Goal: Task Accomplishment & Management: Complete application form

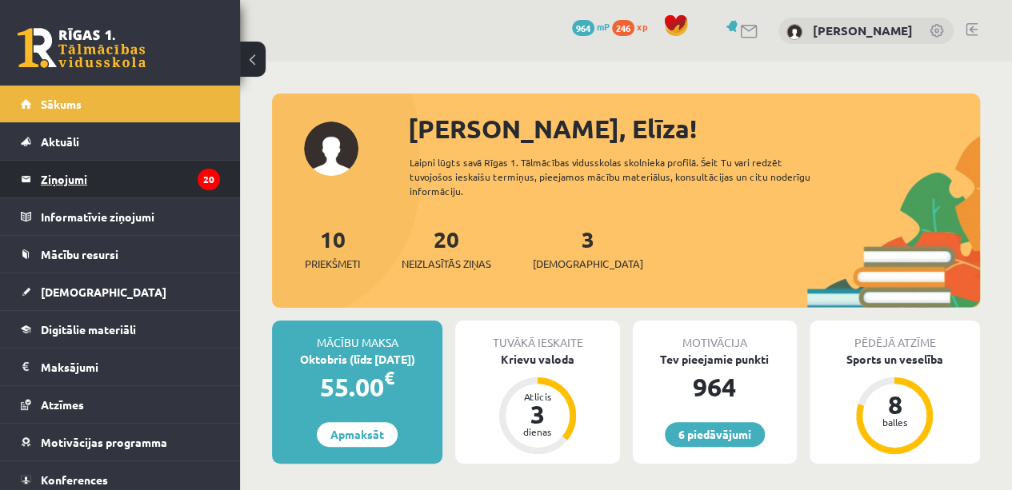
click at [91, 178] on legend "Ziņojumi 20" at bounding box center [130, 179] width 179 height 37
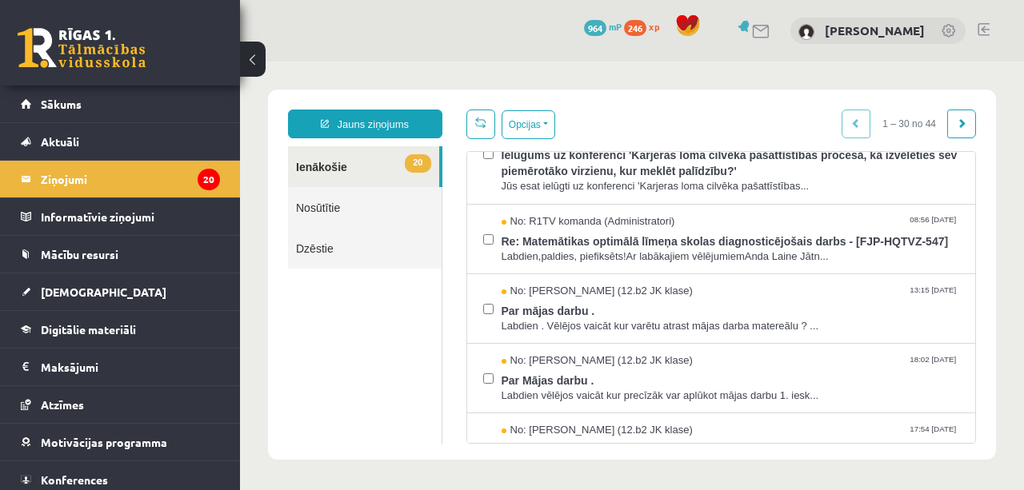
scroll to position [533, 0]
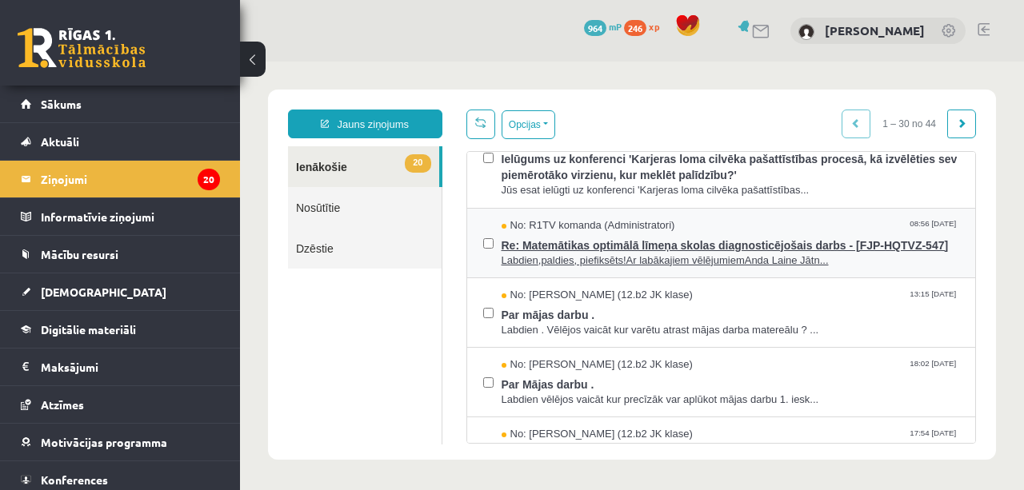
click at [657, 237] on span "Re: Matemātikas optimālā līmeņa skolas diagnosticējošais darbs - [FJP-HQTVZ-547]" at bounding box center [731, 244] width 458 height 20
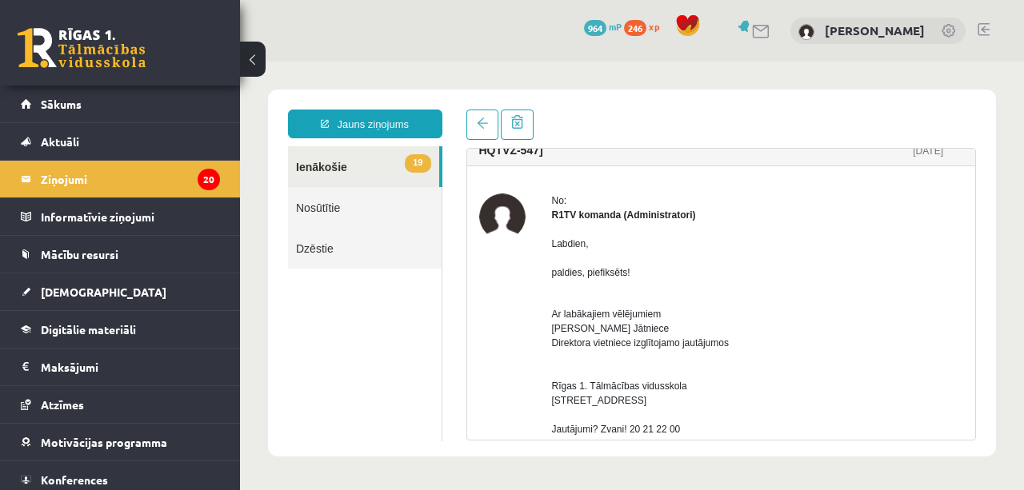
scroll to position [0, 0]
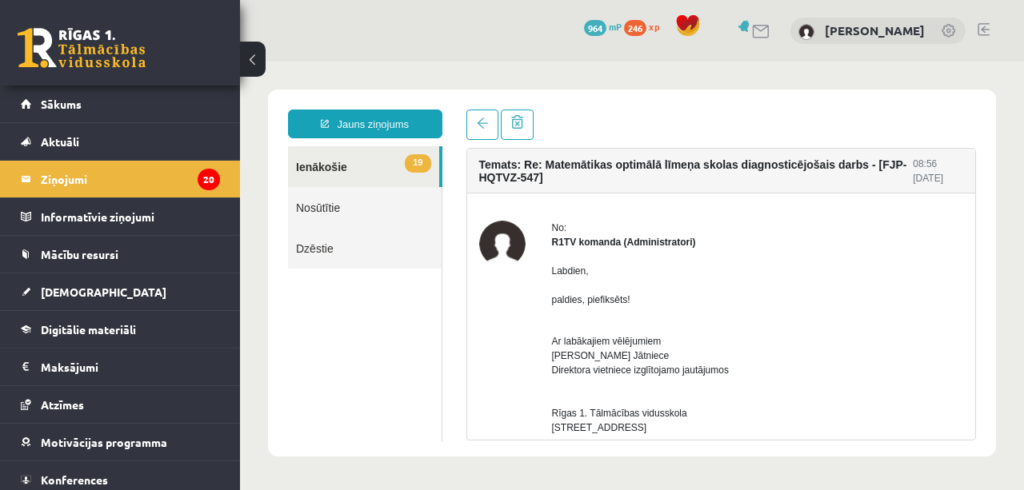
click at [330, 206] on link "Nosūtītie" at bounding box center [365, 207] width 154 height 41
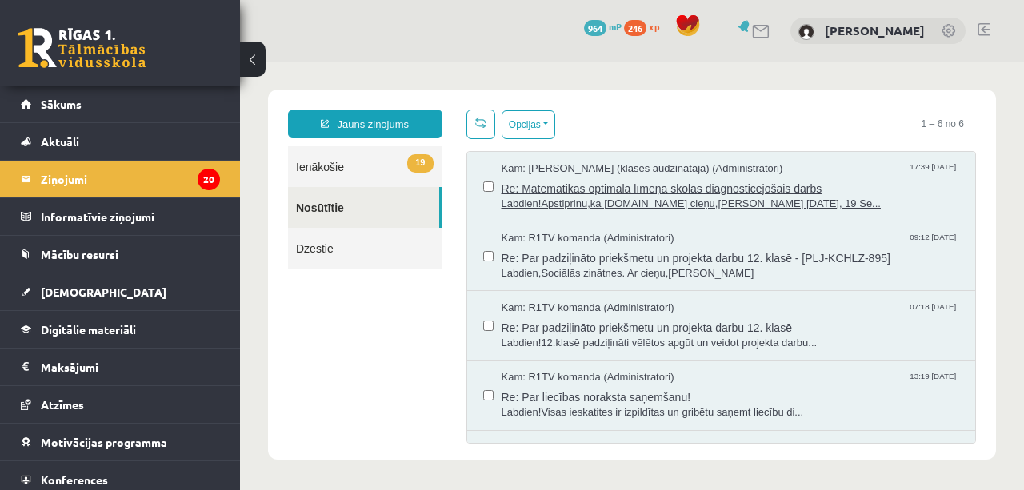
click at [610, 187] on span "Re: Matemātikas optimālā līmeņa skolas diagnosticējošais darbs" at bounding box center [731, 187] width 458 height 20
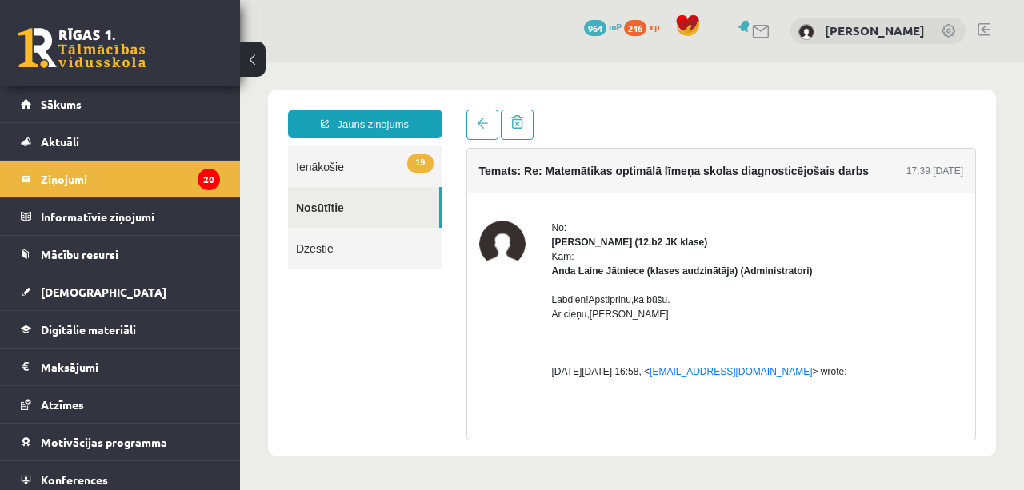
click at [318, 209] on link "Nosūtītie" at bounding box center [363, 207] width 151 height 41
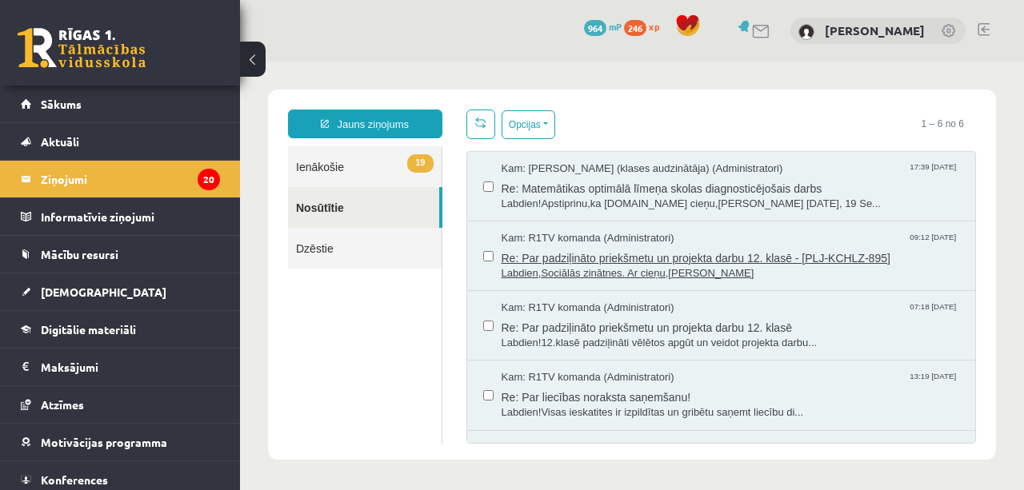
click at [618, 259] on span "Re: Par padziļināto priekšmetu un projekta darbu 12. klasē - [PLJ-KCHLZ-895]" at bounding box center [731, 256] width 458 height 20
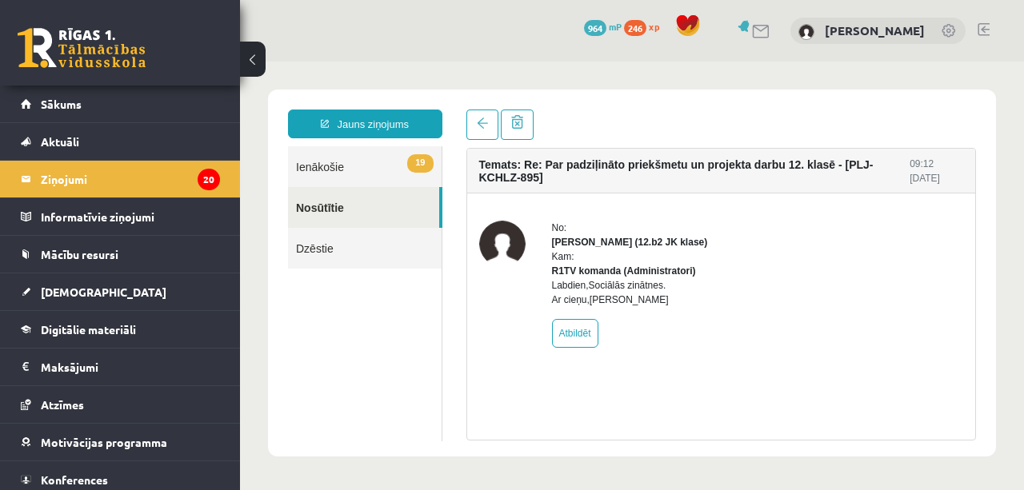
click at [328, 212] on link "Nosūtītie" at bounding box center [363, 207] width 151 height 41
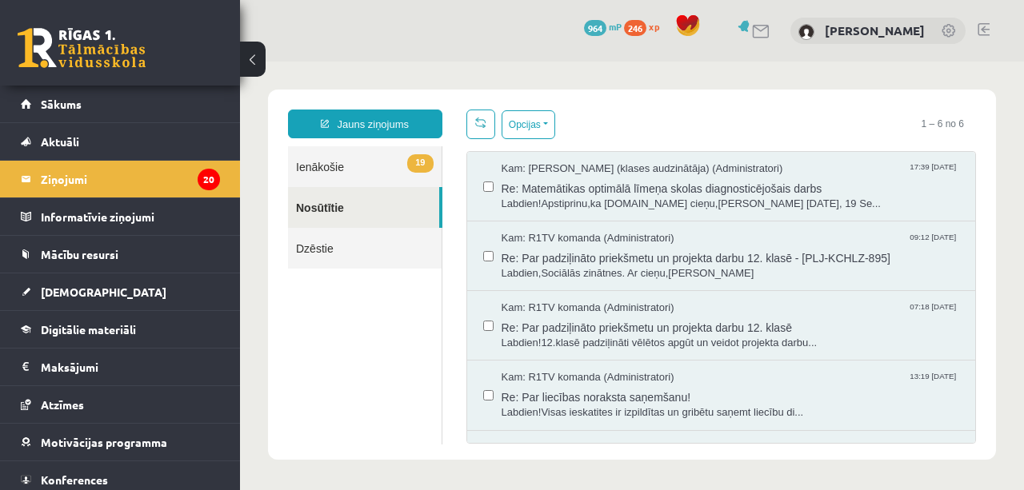
click at [318, 173] on link "19 Ienākošie" at bounding box center [365, 166] width 154 height 41
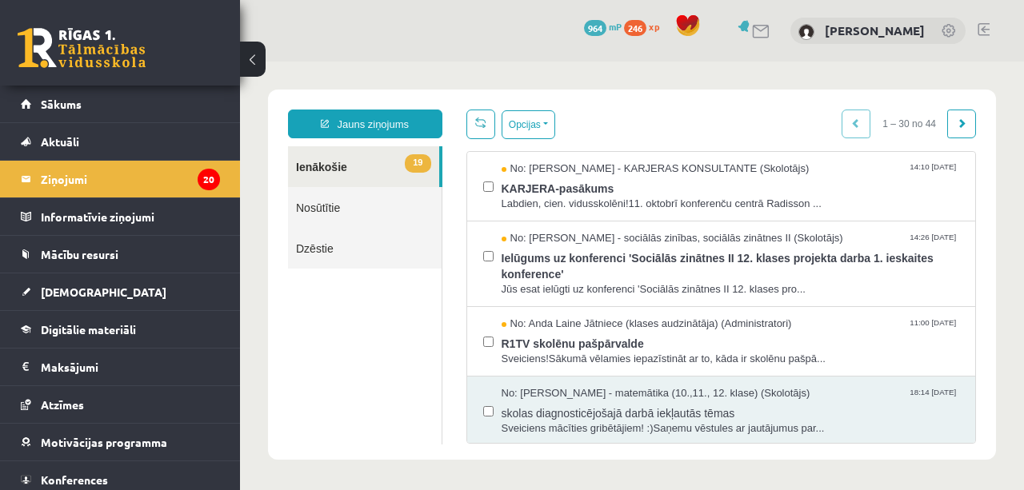
click at [318, 173] on link "19 Ienākošie" at bounding box center [363, 166] width 151 height 41
click at [82, 292] on span "[DEMOGRAPHIC_DATA]" at bounding box center [104, 292] width 126 height 14
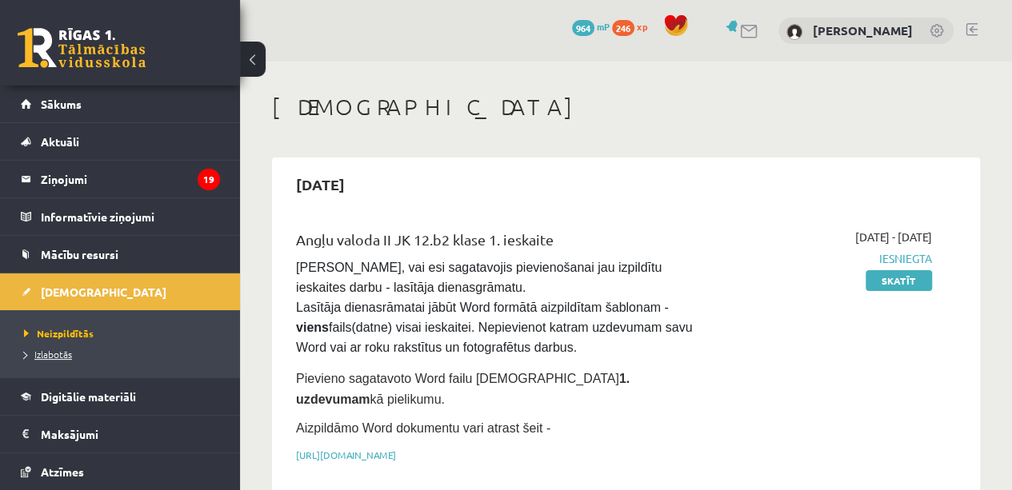
click at [62, 351] on span "Izlabotās" at bounding box center [48, 354] width 48 height 13
click at [73, 330] on span "Neizpildītās" at bounding box center [54, 333] width 61 height 13
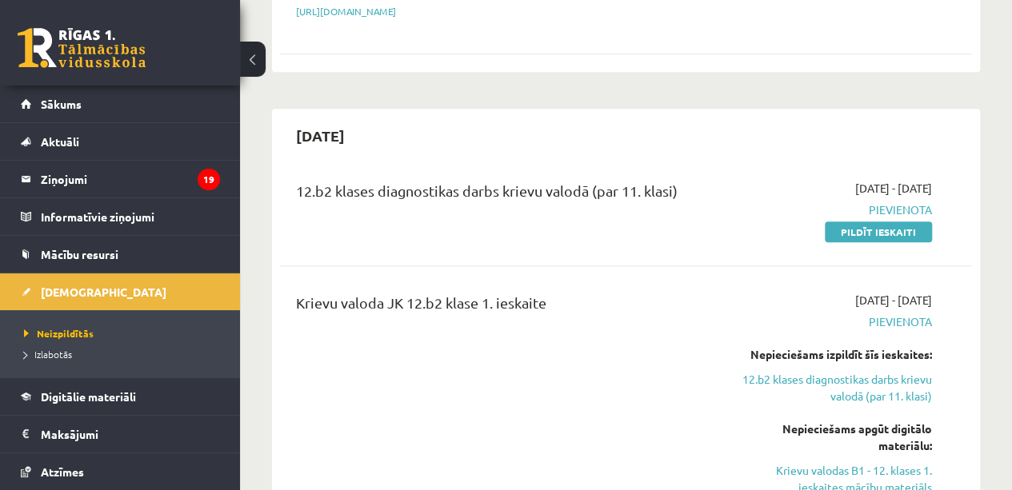
scroll to position [466, 0]
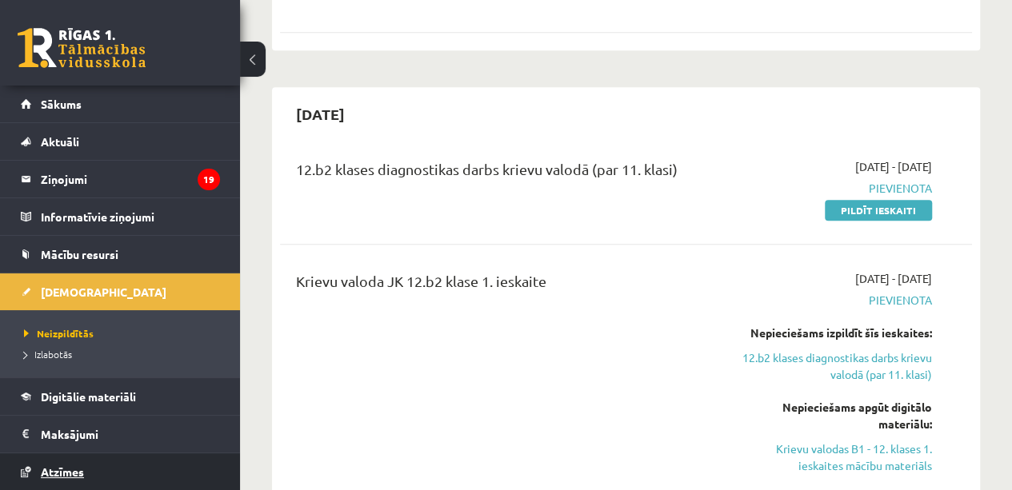
click at [60, 474] on span "Atzīmes" at bounding box center [62, 472] width 43 height 14
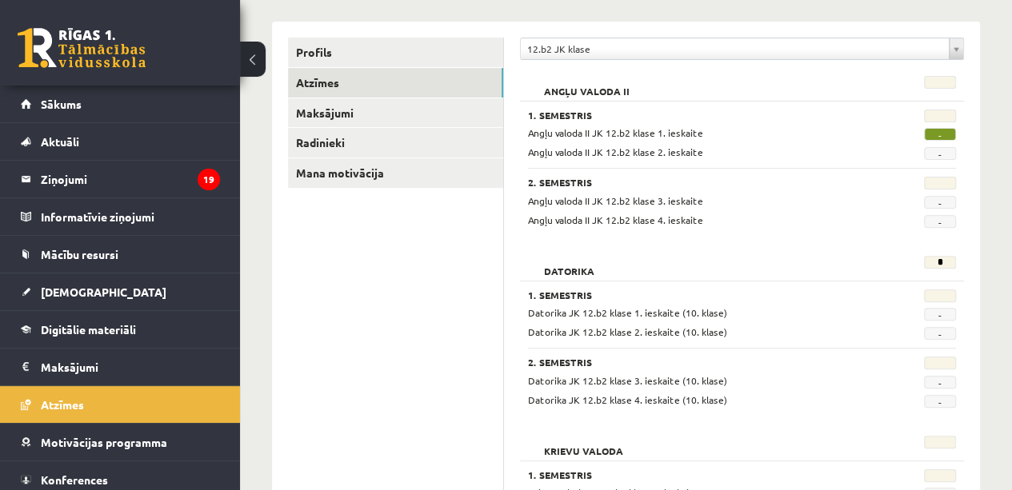
scroll to position [101, 0]
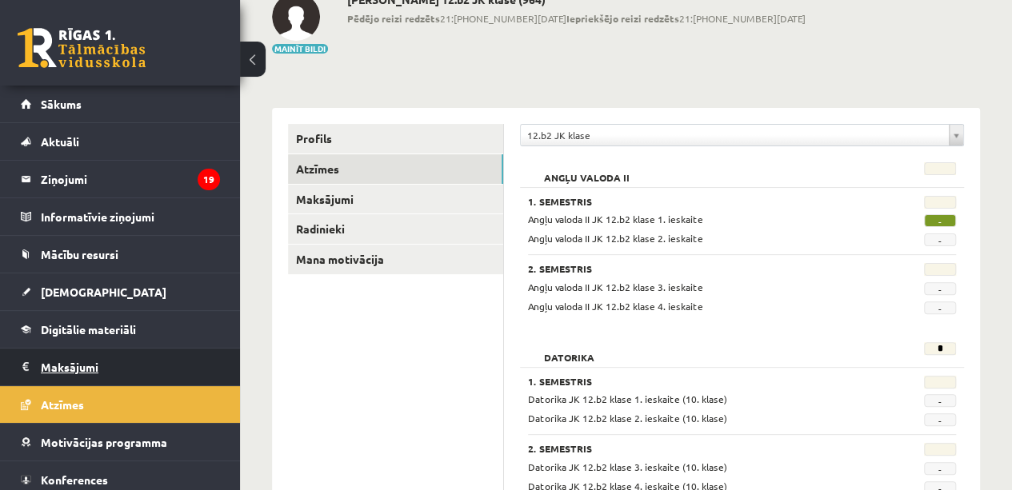
click at [86, 367] on legend "Maksājumi 0" at bounding box center [130, 367] width 179 height 37
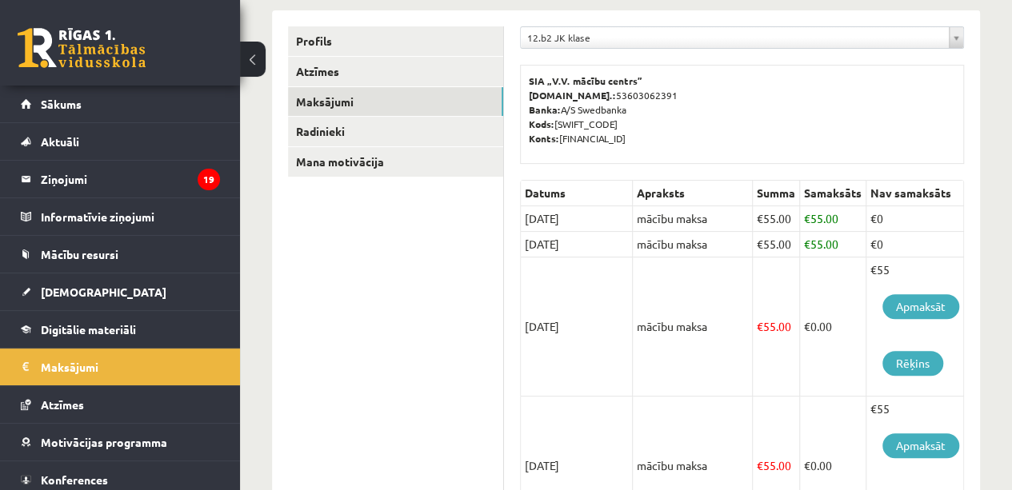
scroll to position [146, 0]
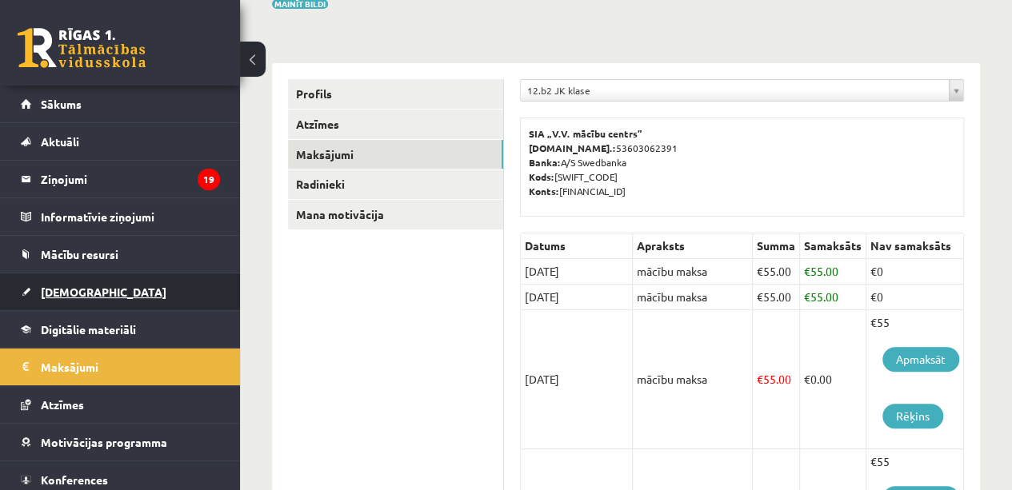
click at [88, 292] on span "[DEMOGRAPHIC_DATA]" at bounding box center [104, 292] width 126 height 14
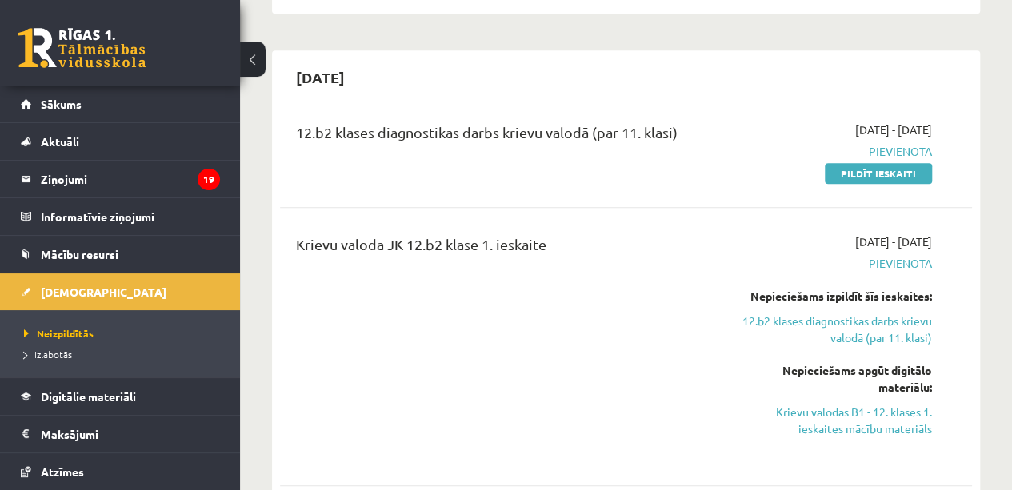
scroll to position [514, 0]
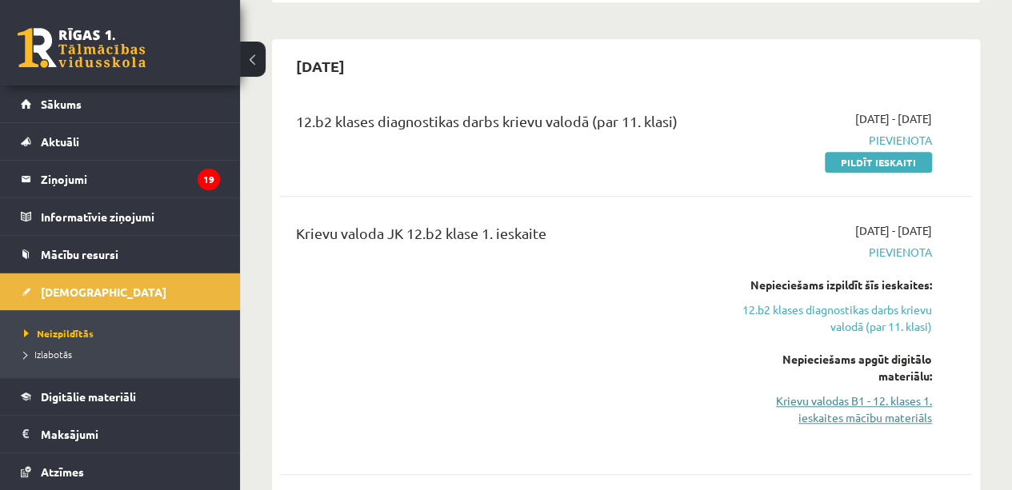
click at [828, 393] on link "Krievu valodas B1 - 12. klases 1. ieskaites mācību materiāls" at bounding box center [834, 410] width 196 height 34
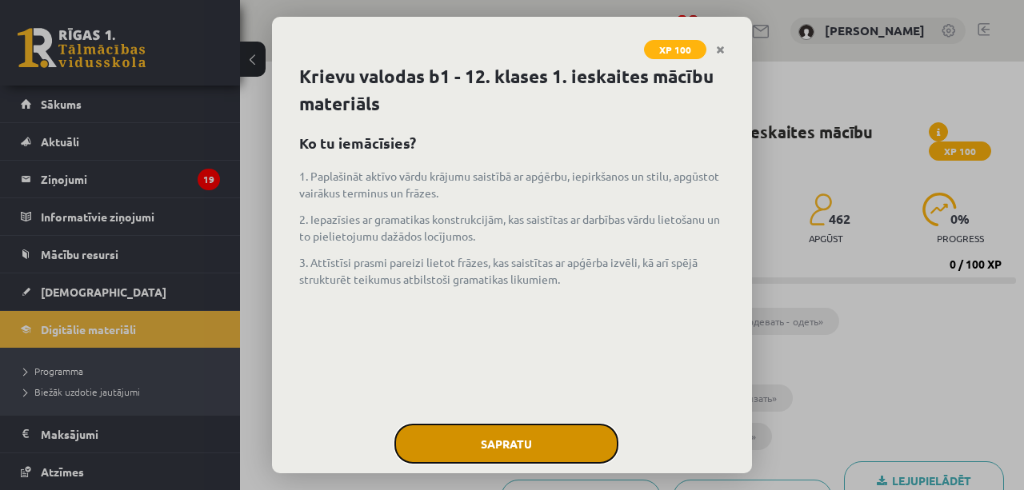
click at [517, 435] on button "Sapratu" at bounding box center [506, 444] width 224 height 40
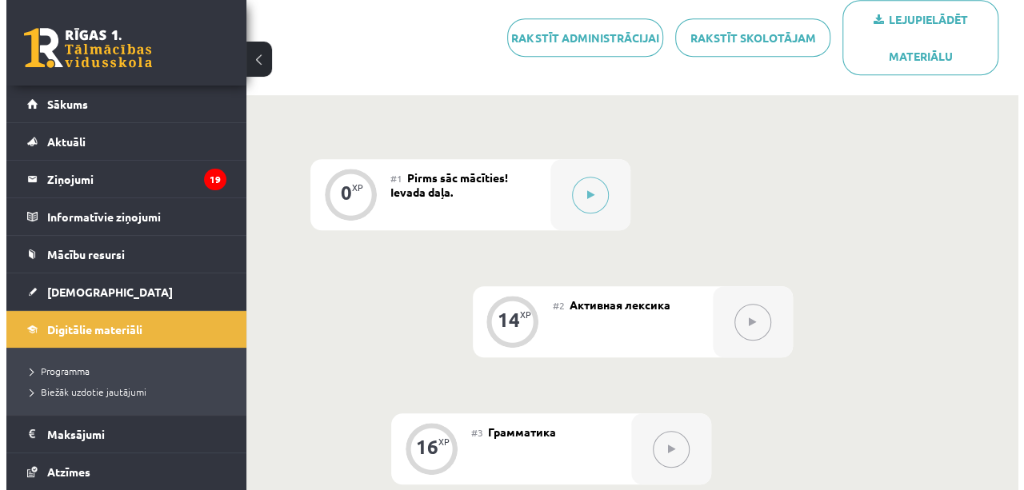
scroll to position [504, 0]
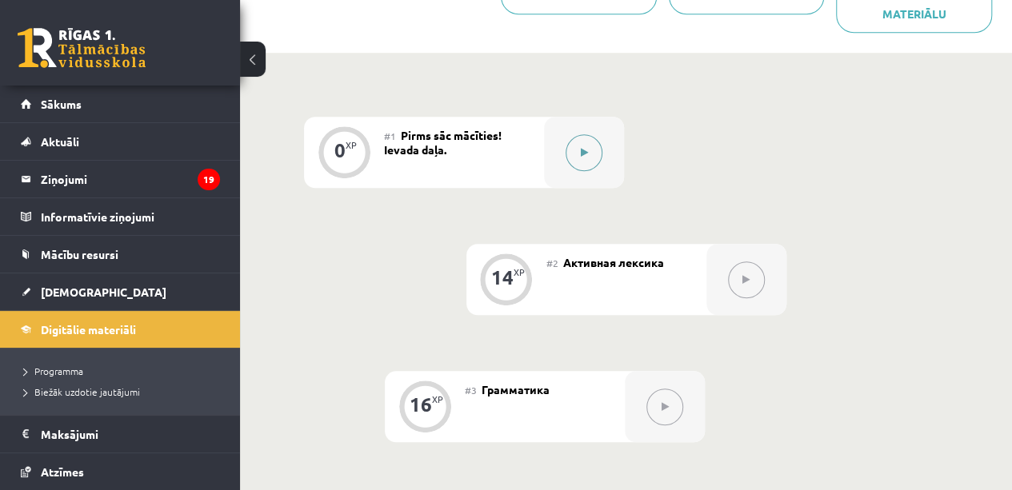
click at [583, 148] on icon at bounding box center [584, 153] width 7 height 10
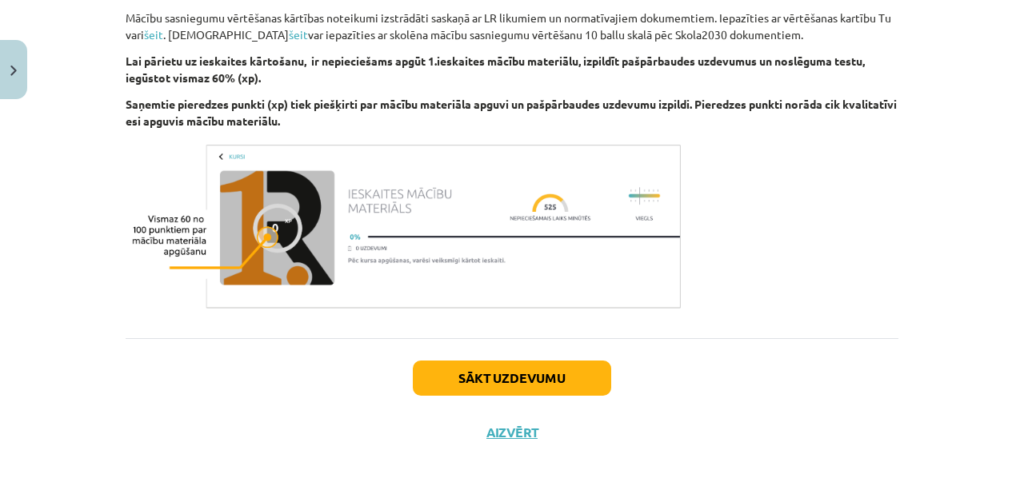
scroll to position [1035, 0]
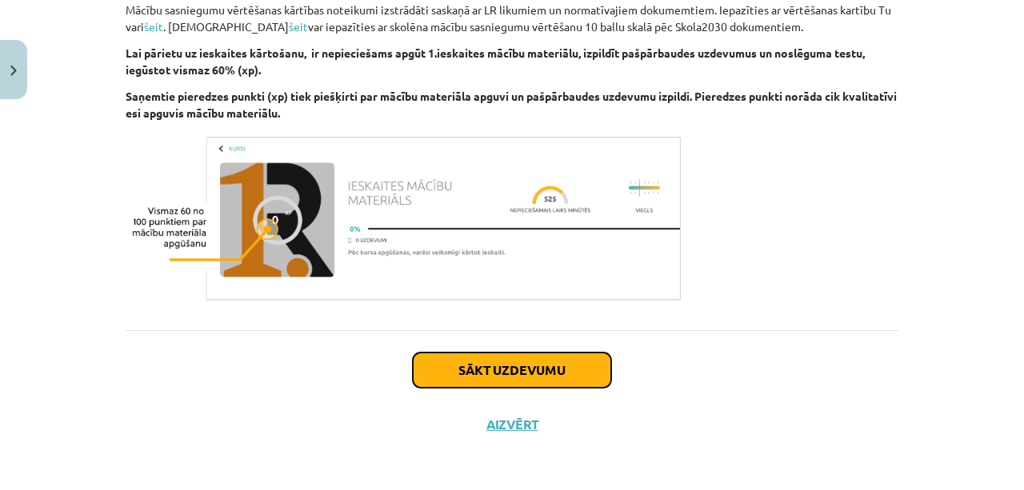
click at [496, 364] on button "Sākt uzdevumu" at bounding box center [512, 370] width 198 height 35
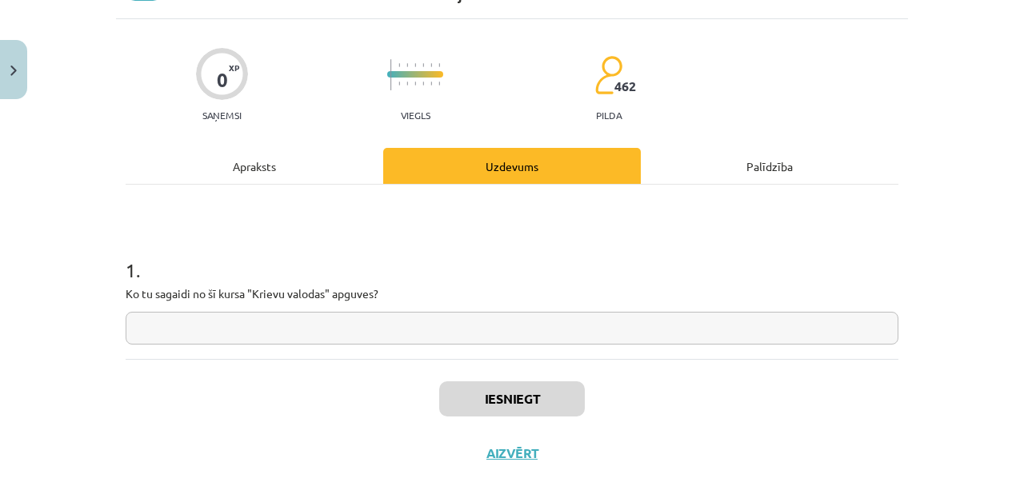
scroll to position [117, 0]
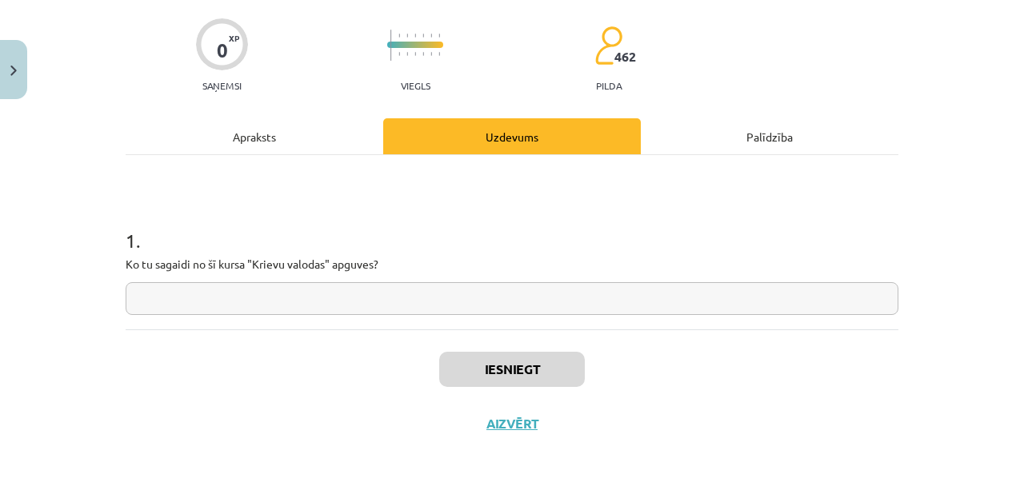
click at [379, 305] on input "text" at bounding box center [512, 298] width 773 height 33
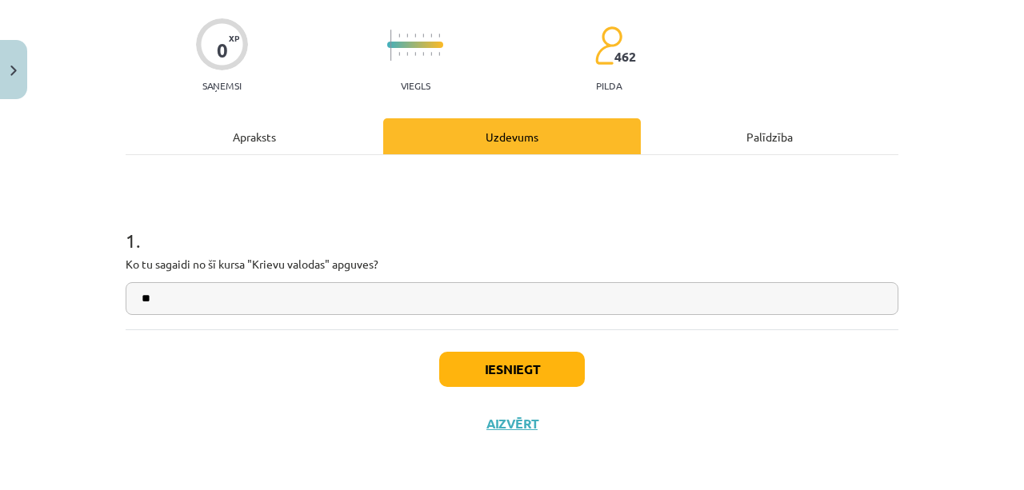
type input "*"
type input "**********"
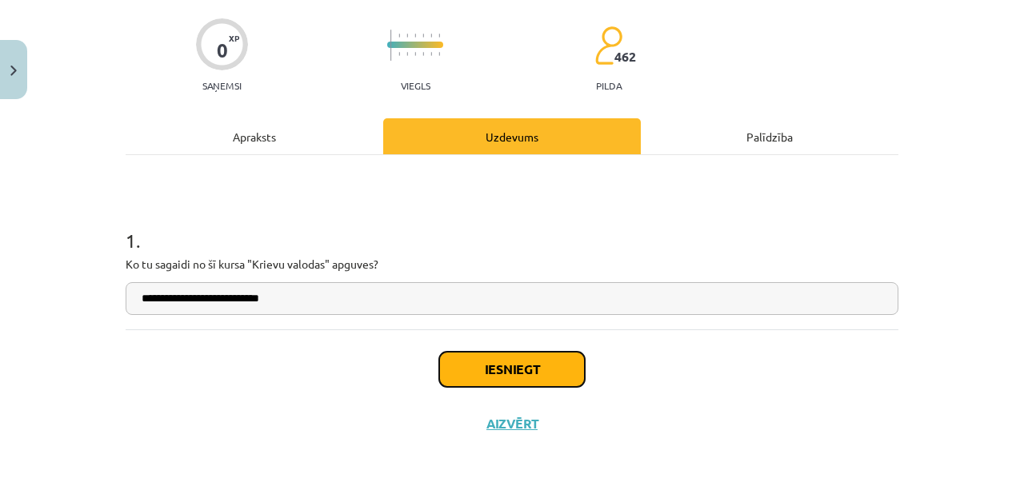
click at [512, 370] on button "Iesniegt" at bounding box center [512, 369] width 146 height 35
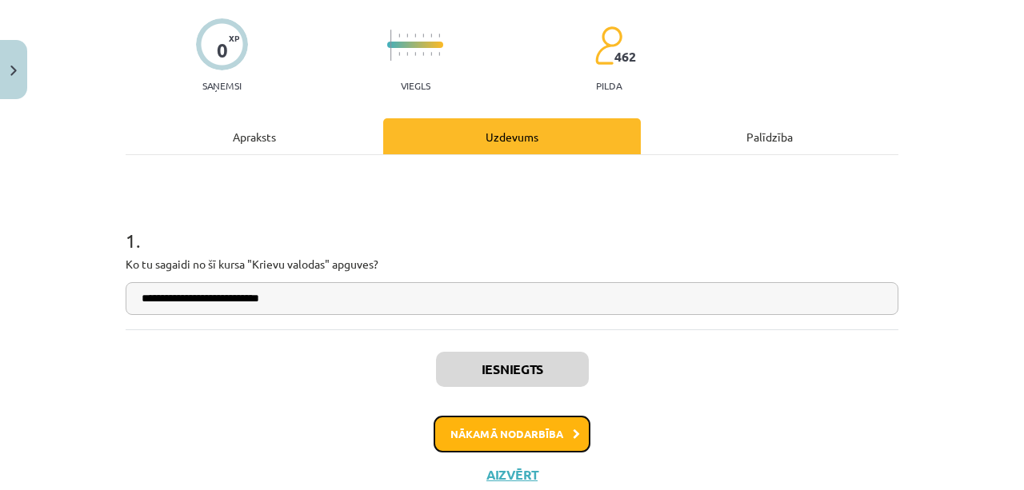
click at [498, 439] on button "Nākamā nodarbība" at bounding box center [512, 434] width 157 height 37
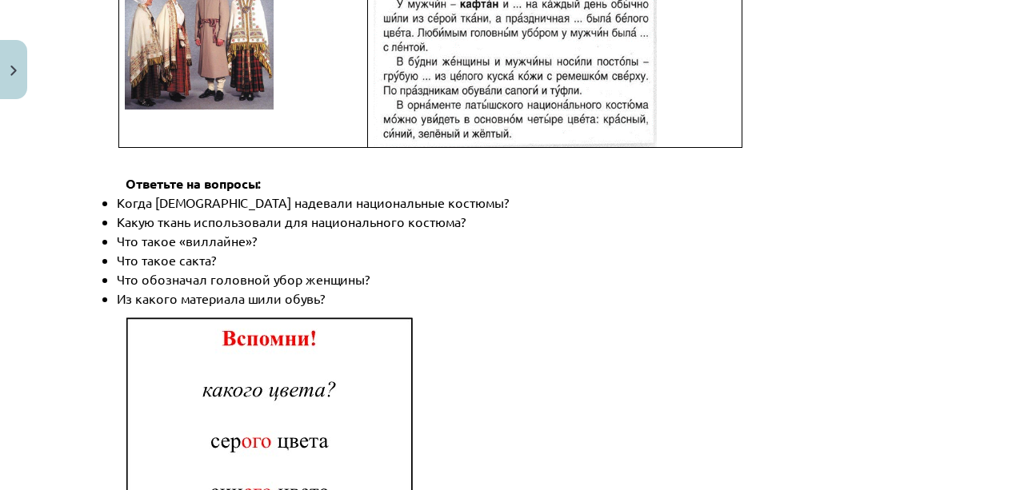
scroll to position [2432, 0]
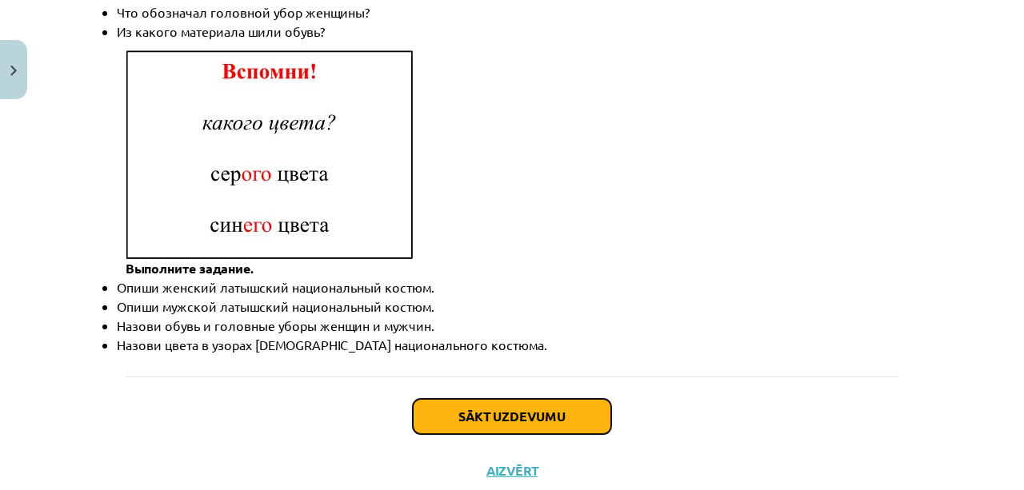
click at [507, 399] on button "Sākt uzdevumu" at bounding box center [512, 416] width 198 height 35
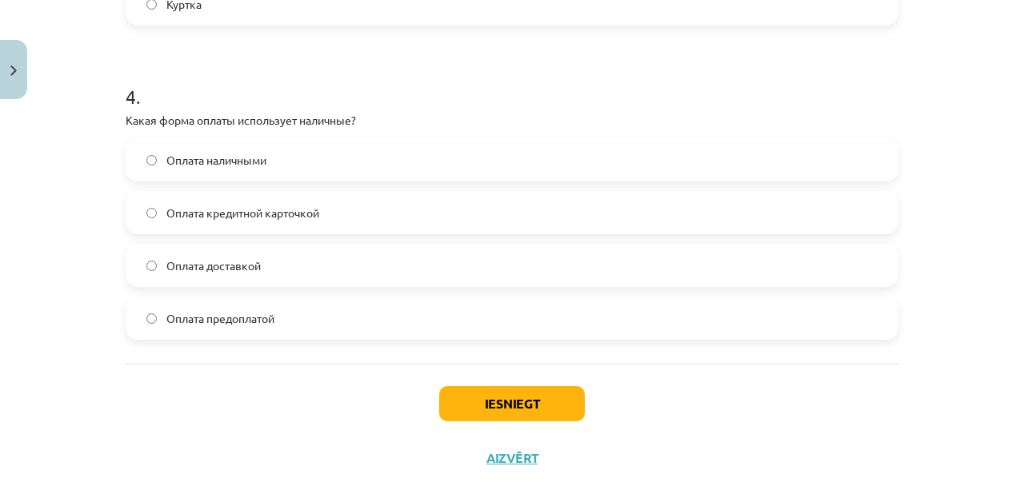
scroll to position [1238, 0]
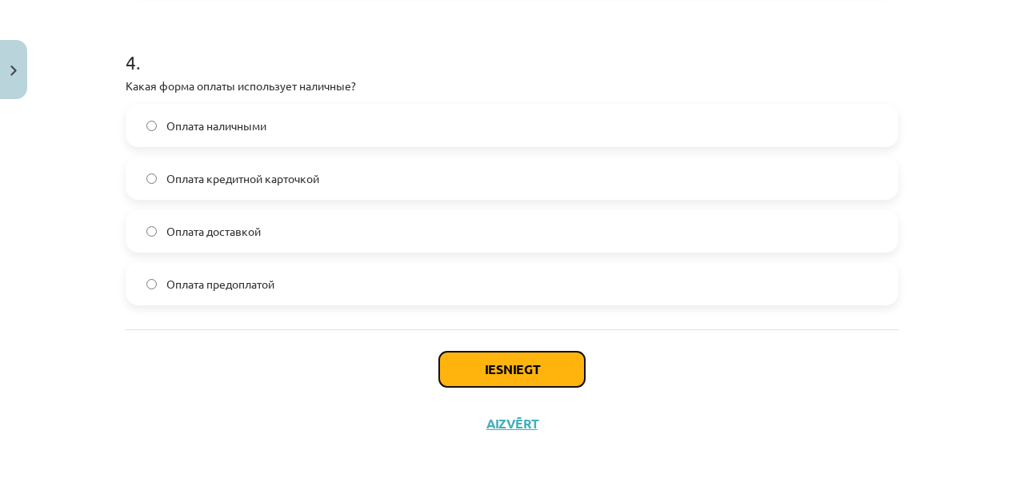
click at [490, 367] on button "Iesniegt" at bounding box center [512, 369] width 146 height 35
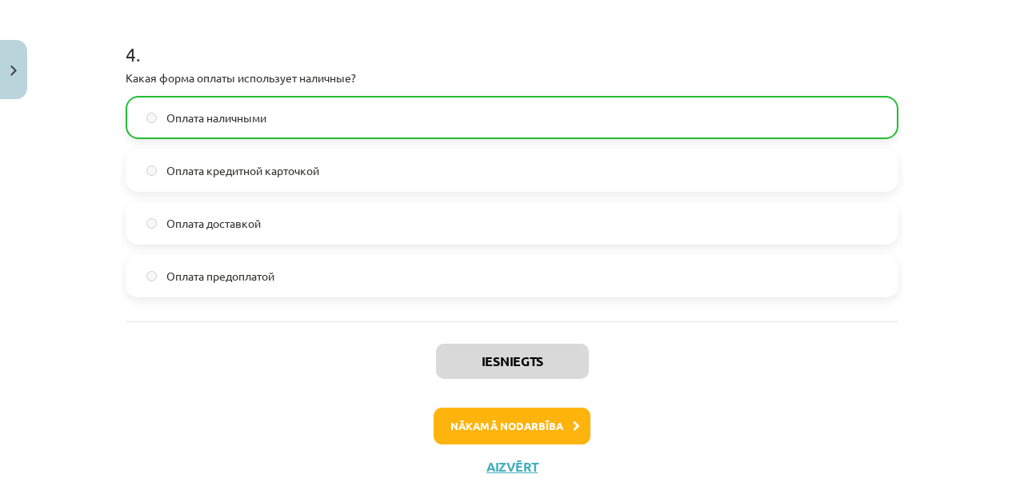
scroll to position [1254, 0]
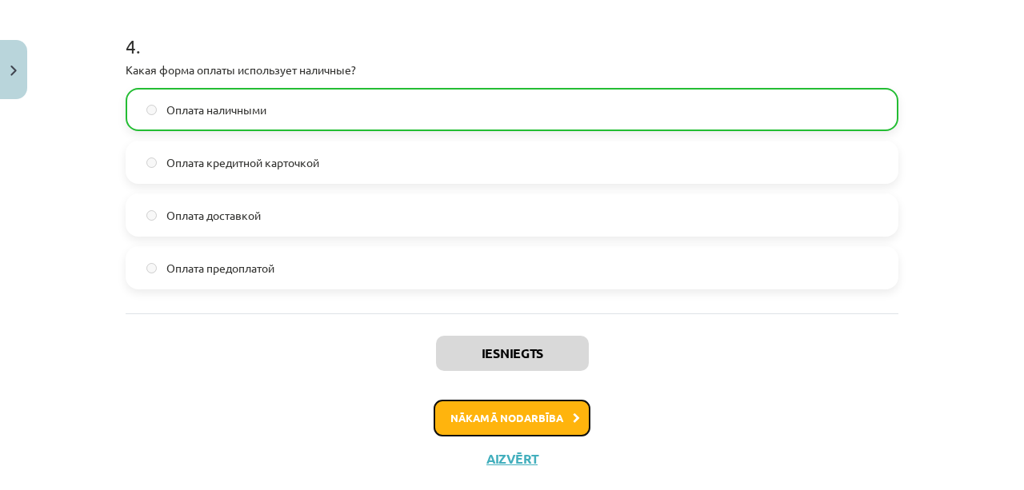
click at [483, 418] on button "Nākamā nodarbība" at bounding box center [512, 418] width 157 height 37
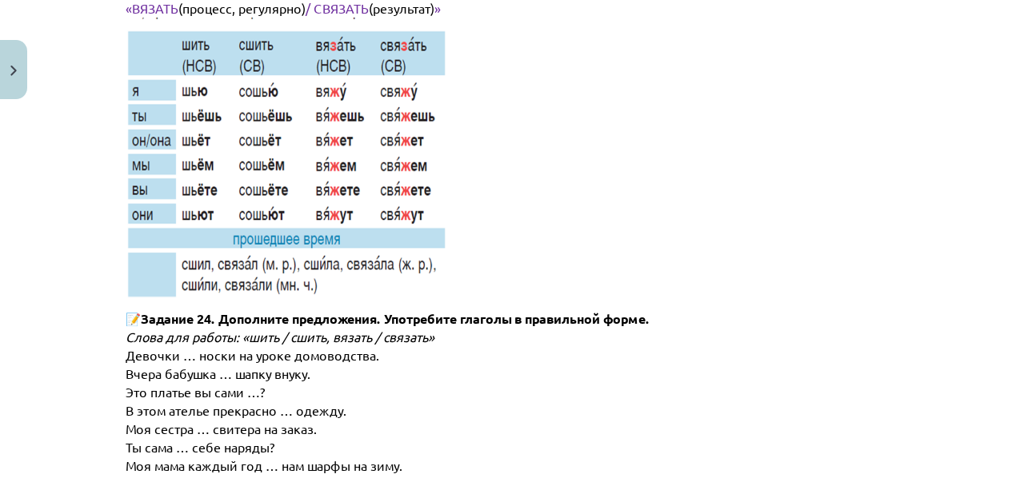
scroll to position [8195, 0]
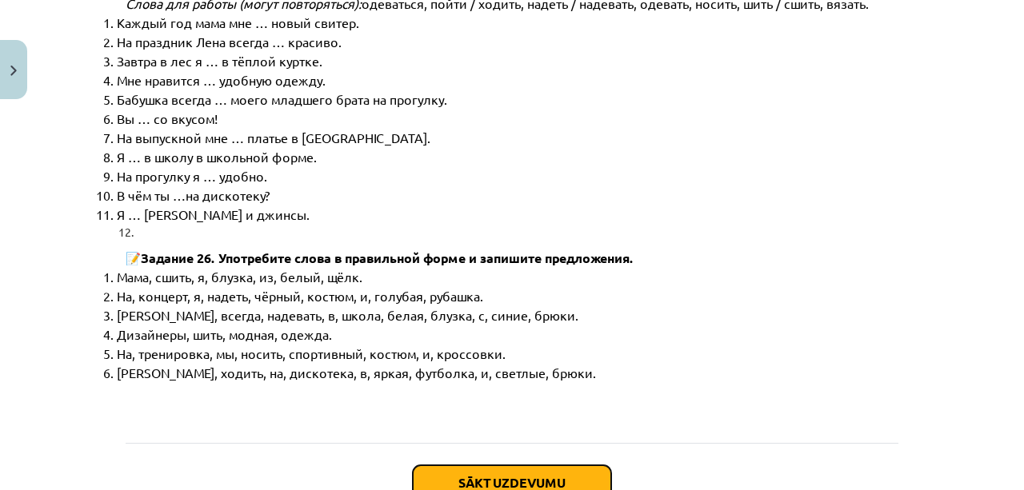
click at [530, 466] on button "Sākt uzdevumu" at bounding box center [512, 483] width 198 height 35
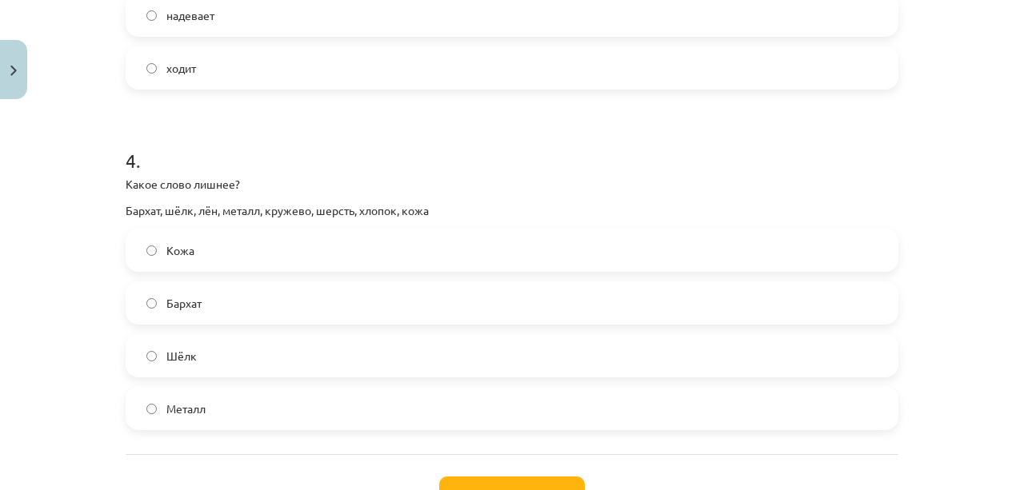
scroll to position [1264, 0]
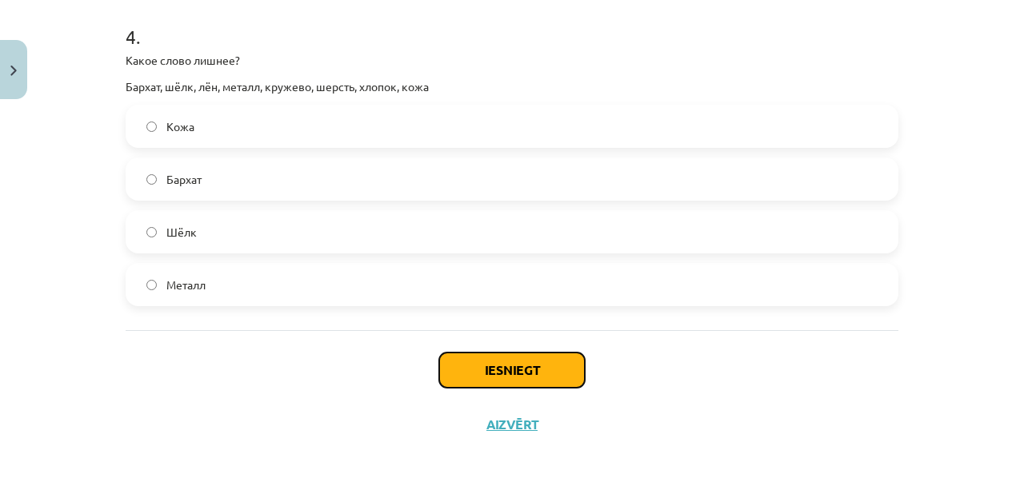
click at [496, 370] on button "Iesniegt" at bounding box center [512, 370] width 146 height 35
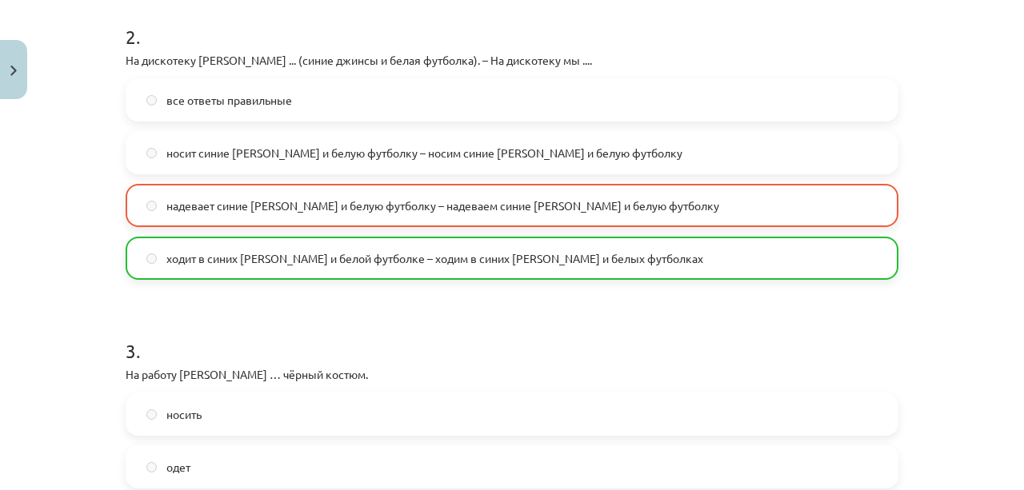
scroll to position [1314, 0]
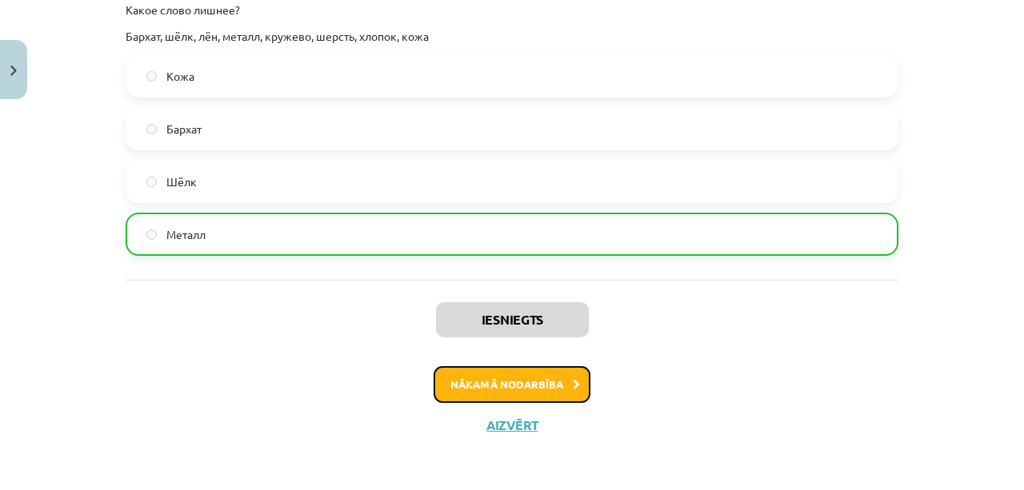
click at [511, 379] on button "Nākamā nodarbība" at bounding box center [512, 384] width 157 height 37
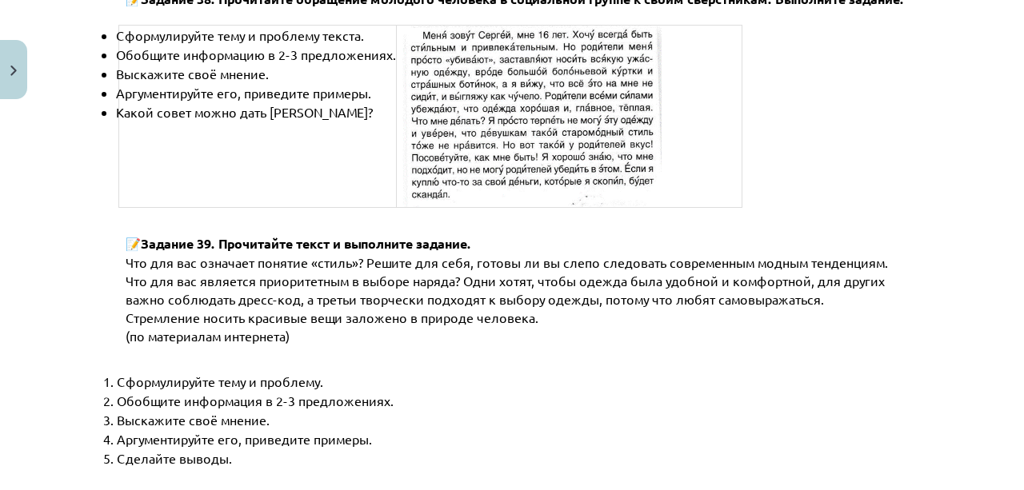
scroll to position [6204, 0]
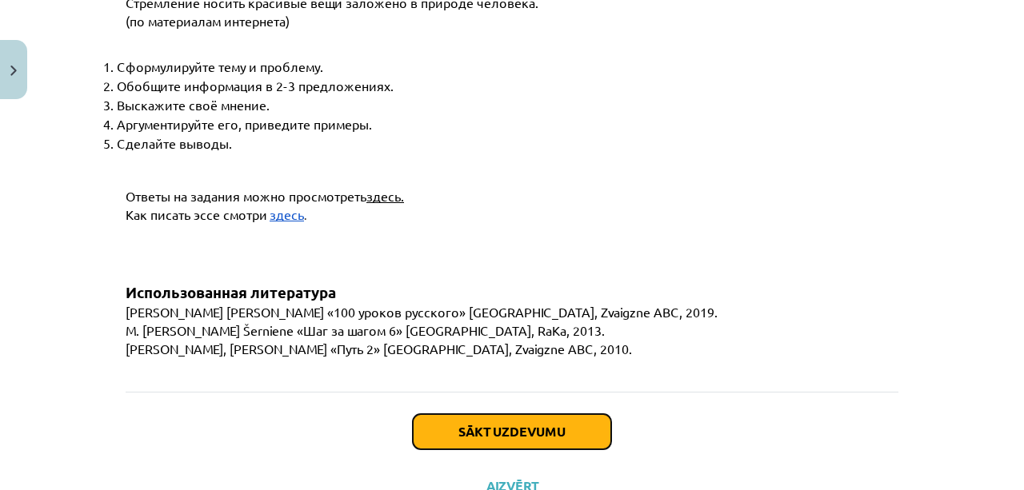
click at [560, 414] on button "Sākt uzdevumu" at bounding box center [512, 431] width 198 height 35
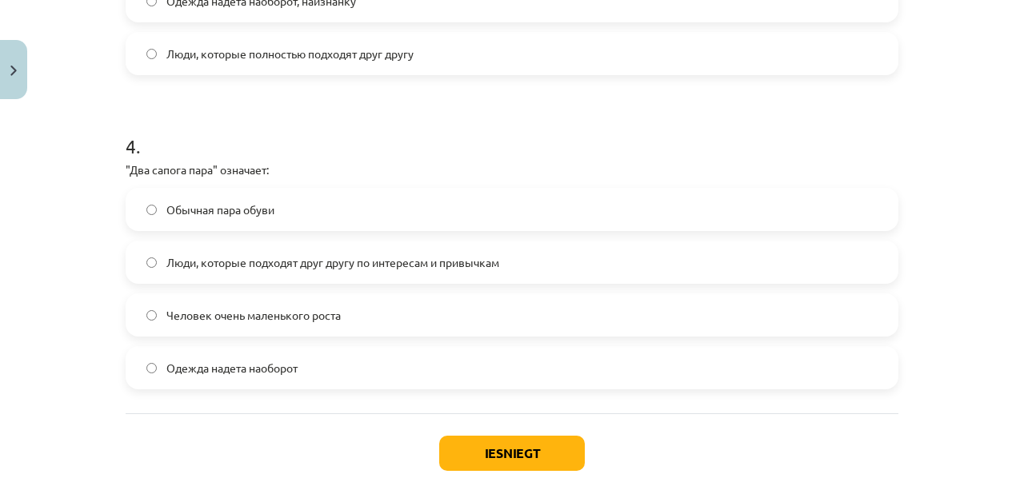
scroll to position [1162, 0]
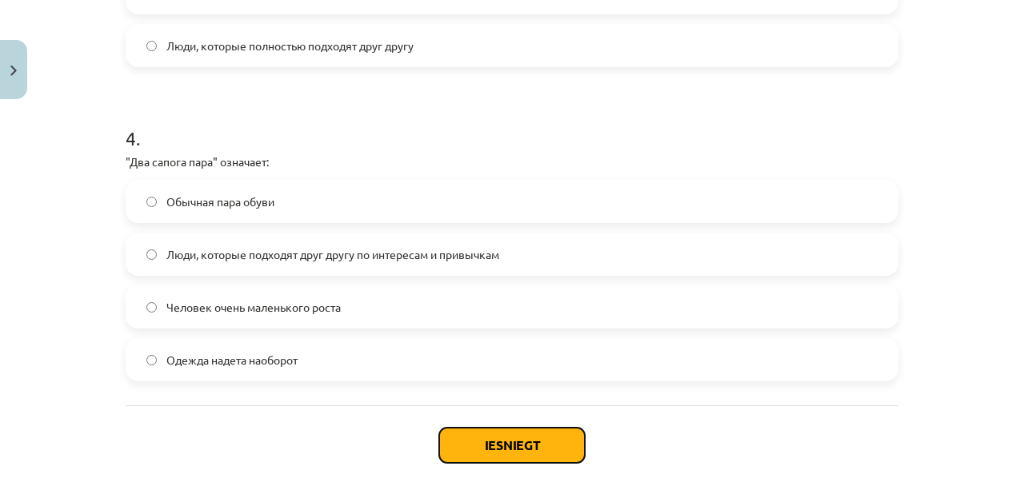
click at [514, 442] on button "Iesniegt" at bounding box center [512, 445] width 146 height 35
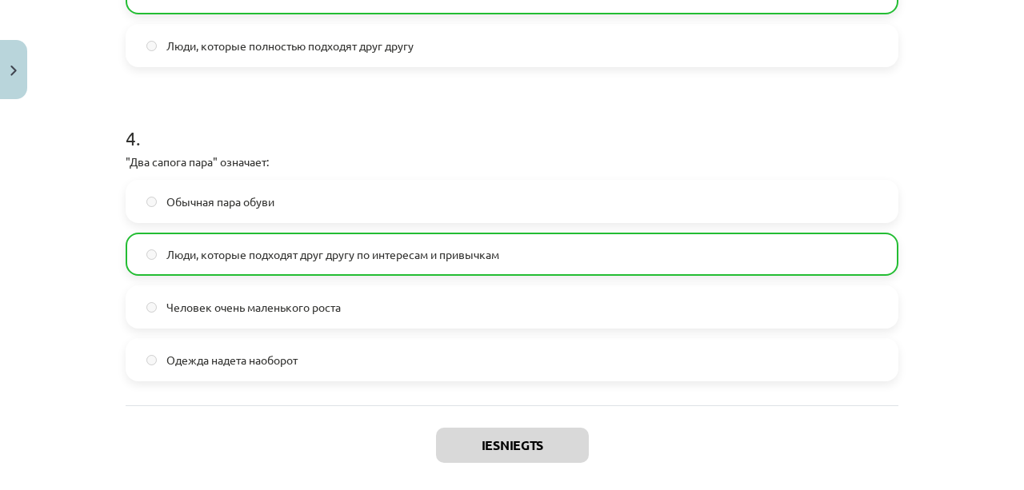
scroll to position [1288, 0]
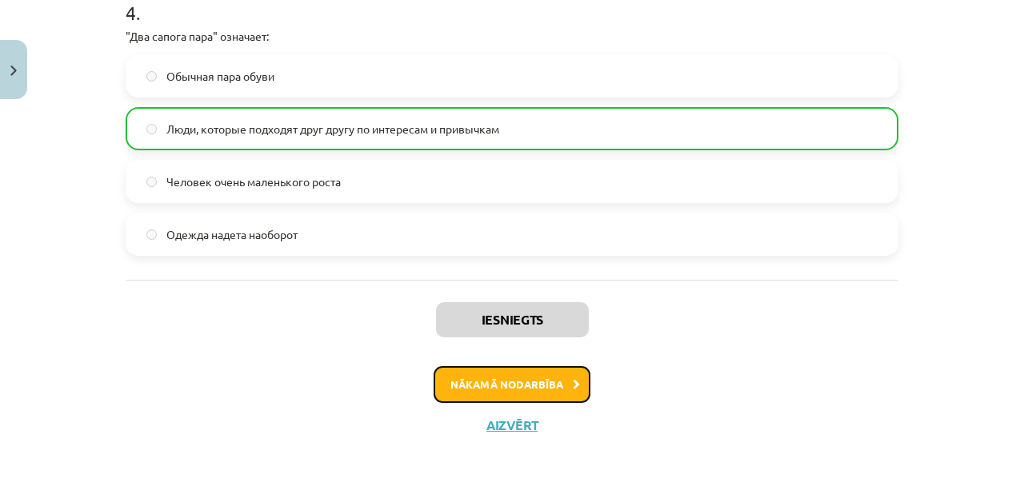
click at [518, 394] on button "Nākamā nodarbība" at bounding box center [512, 384] width 157 height 37
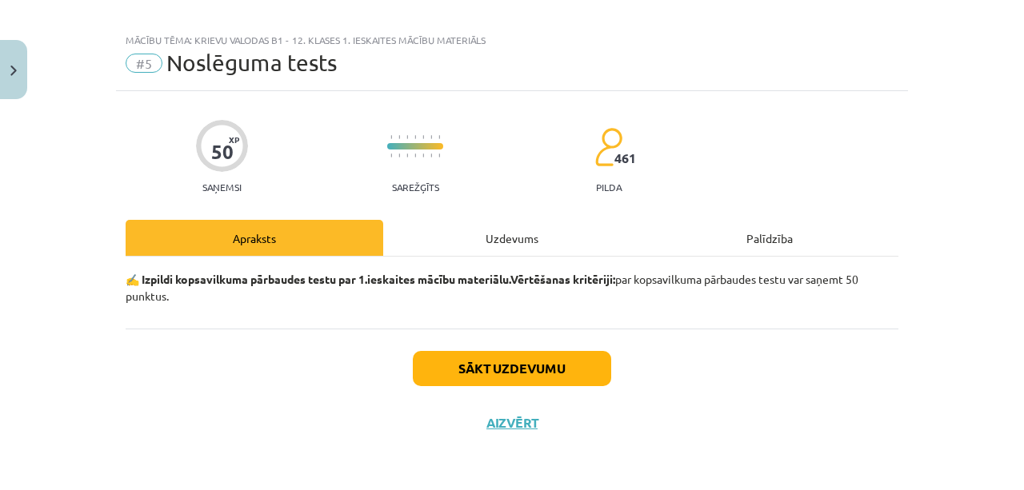
scroll to position [14, 0]
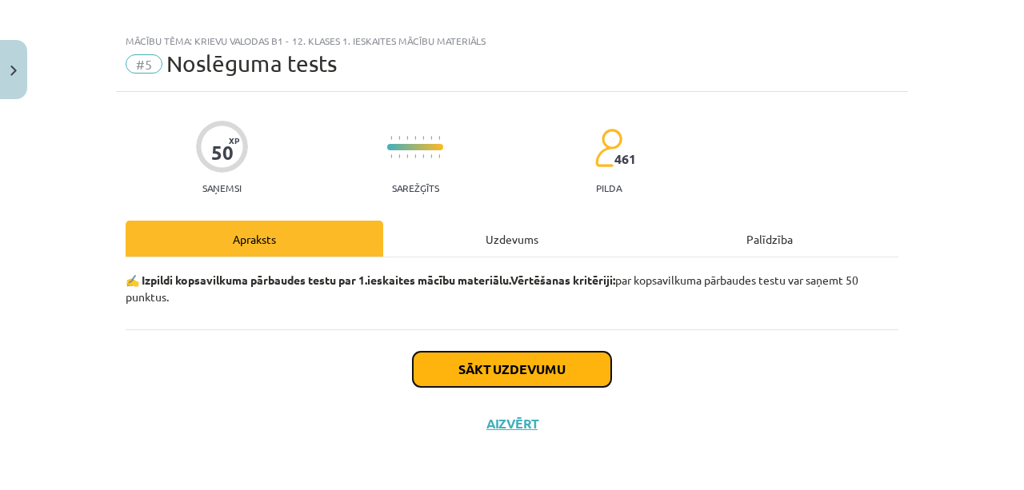
click at [534, 372] on button "Sākt uzdevumu" at bounding box center [512, 369] width 198 height 35
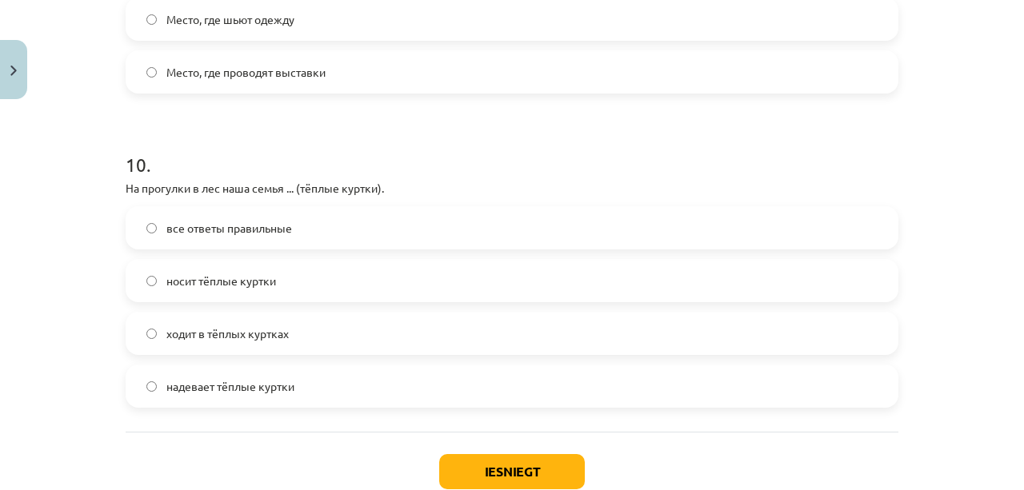
scroll to position [3072, 0]
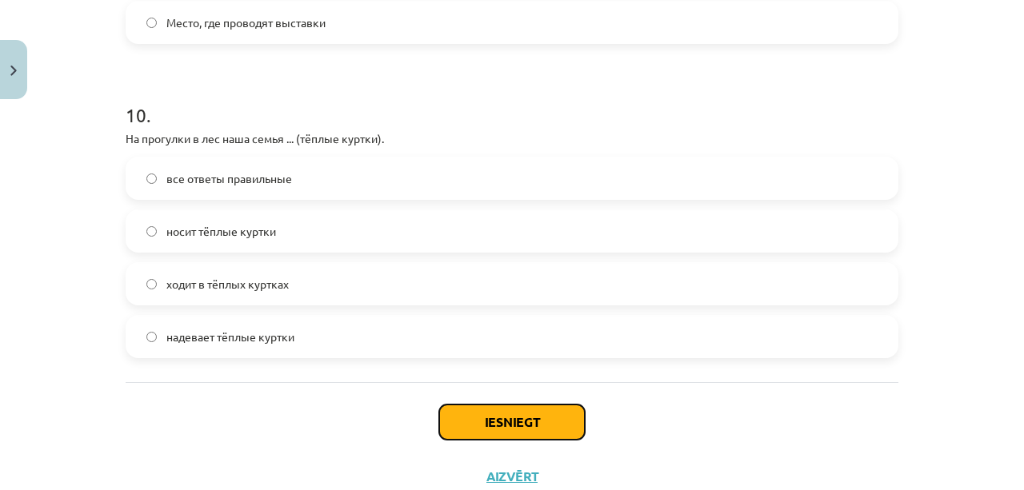
click at [522, 420] on button "Iesniegt" at bounding box center [512, 422] width 146 height 35
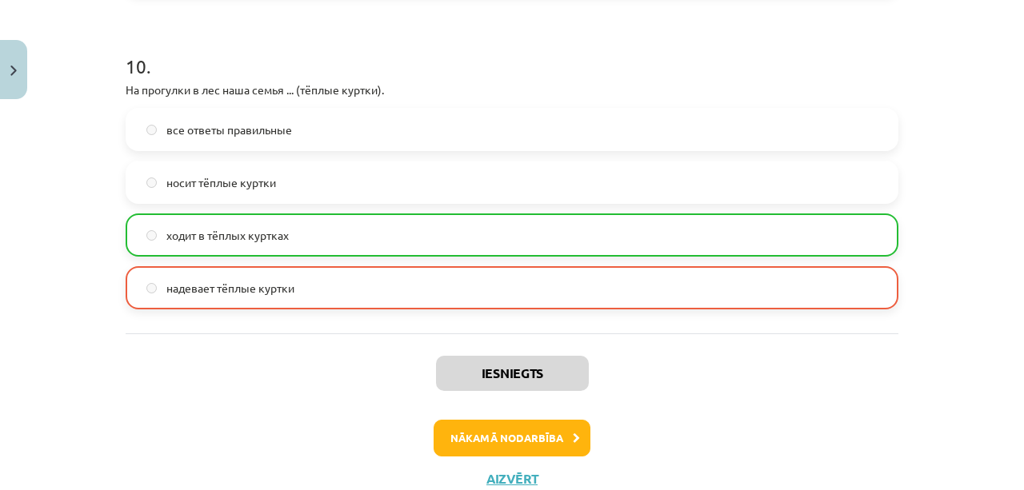
scroll to position [3174, 0]
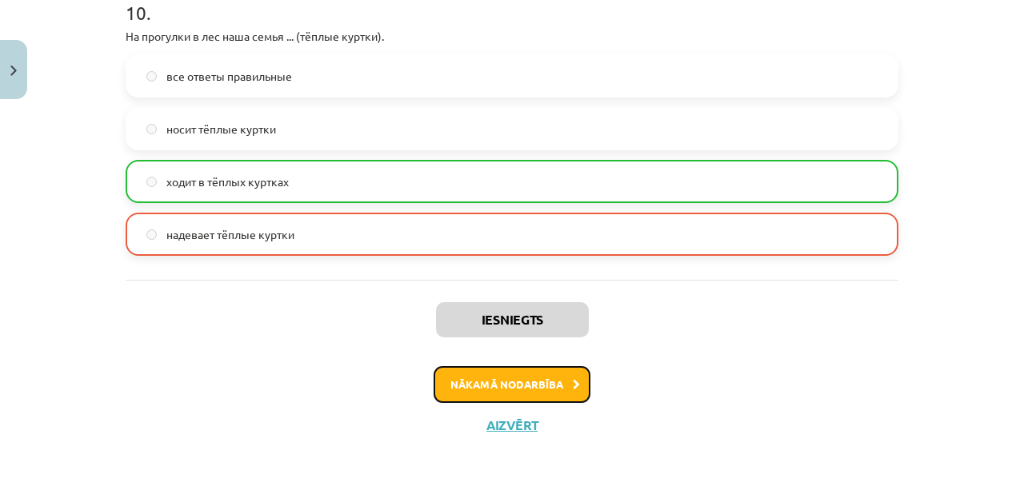
click at [499, 381] on button "Nākamā nodarbība" at bounding box center [512, 384] width 157 height 37
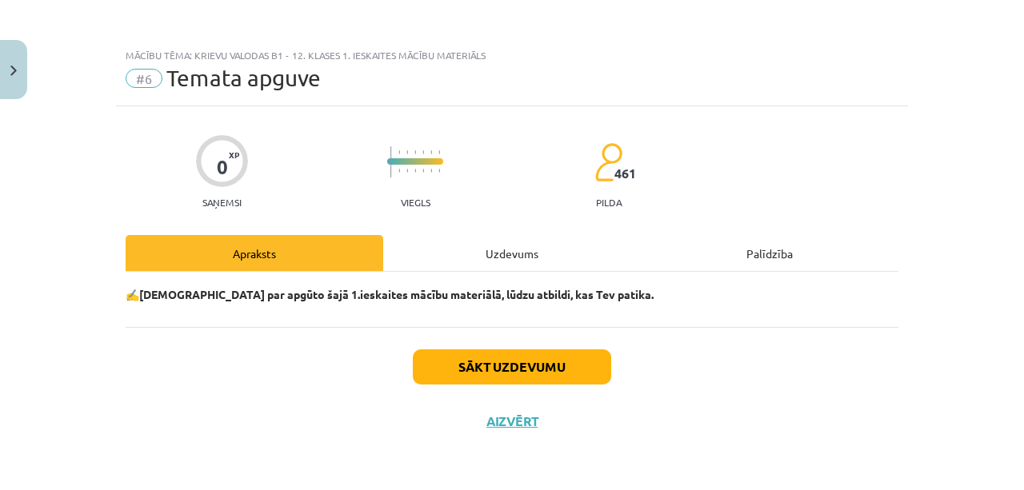
scroll to position [0, 0]
click at [523, 373] on button "Sākt uzdevumu" at bounding box center [512, 367] width 198 height 35
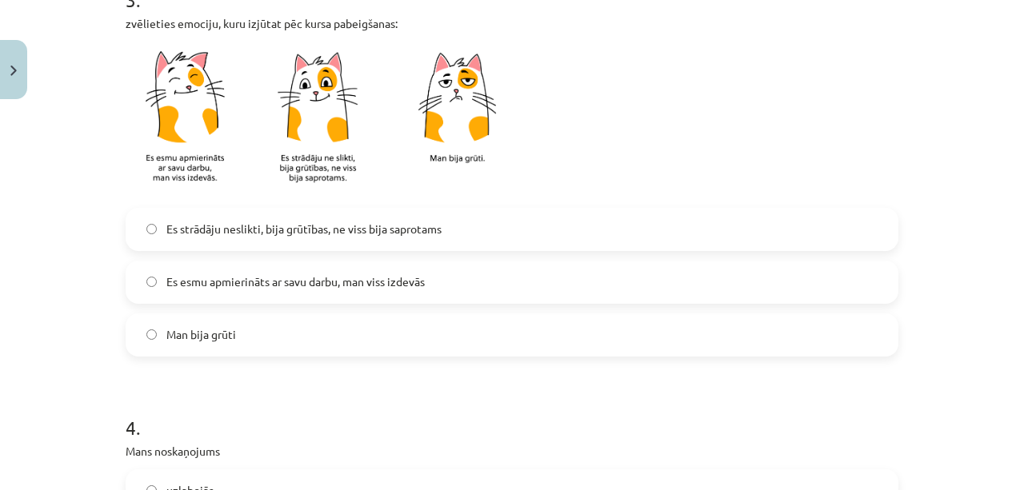
scroll to position [773, 0]
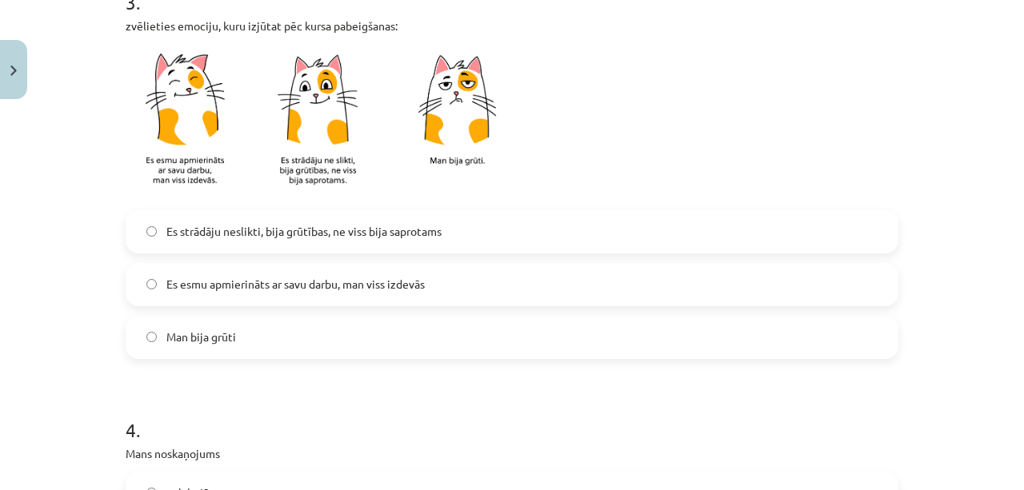
click at [142, 335] on div "Es strādāju neslikti, bija grūtības, ne viss bija saprotams Es esmu apmierināts…" at bounding box center [512, 284] width 773 height 149
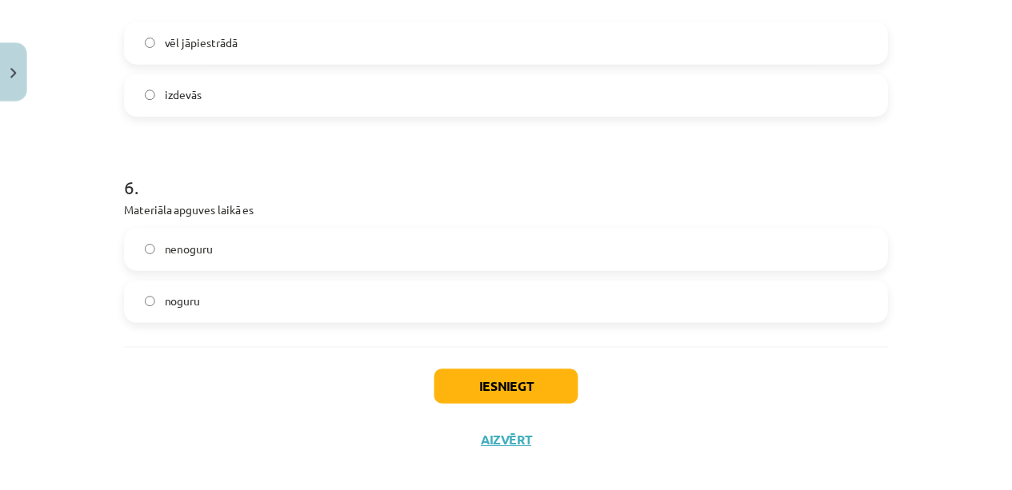
scroll to position [1478, 0]
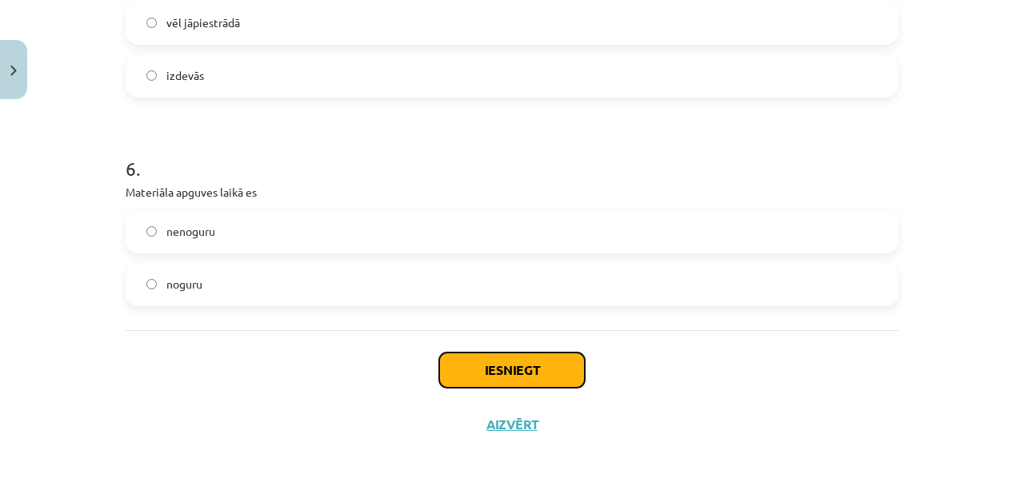
click at [514, 356] on button "Iesniegt" at bounding box center [512, 370] width 146 height 35
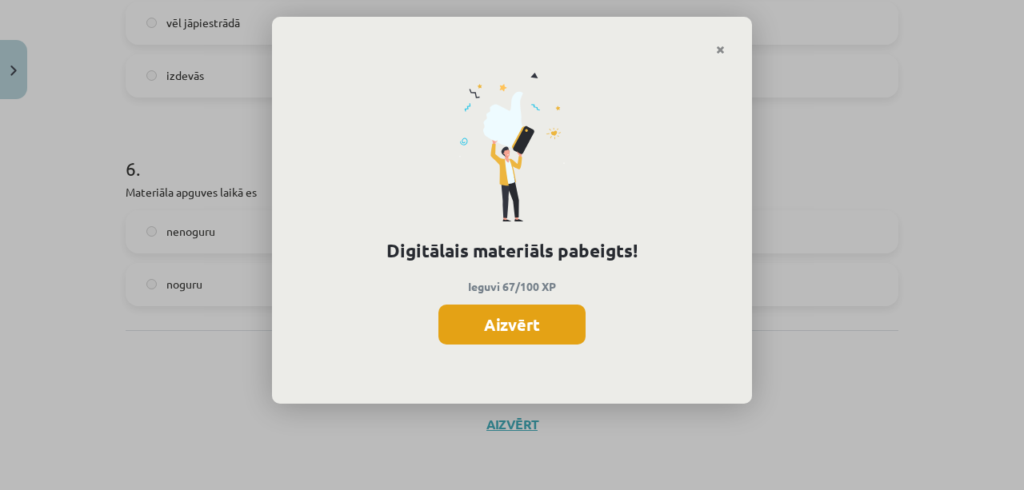
click at [528, 322] on button "Aizvērt" at bounding box center [511, 325] width 147 height 40
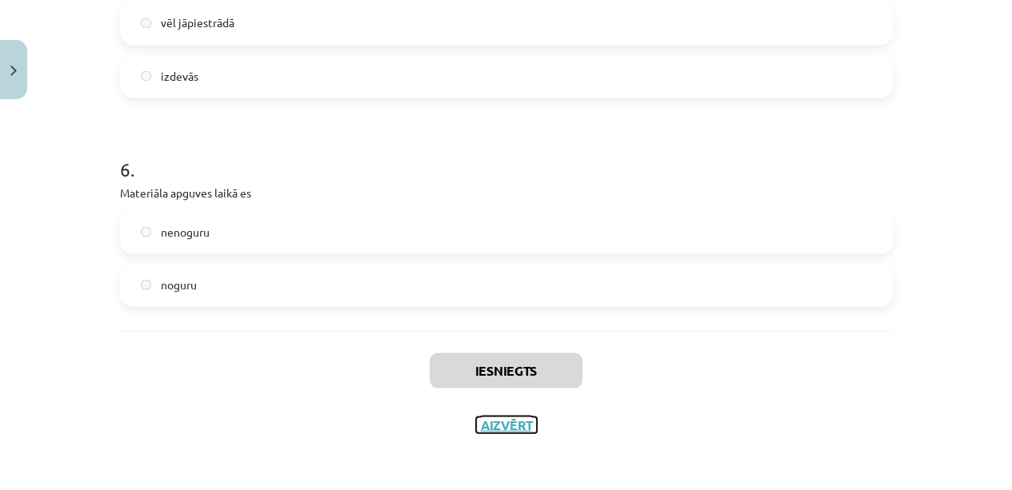
click at [499, 422] on button "Aizvērt" at bounding box center [506, 425] width 61 height 16
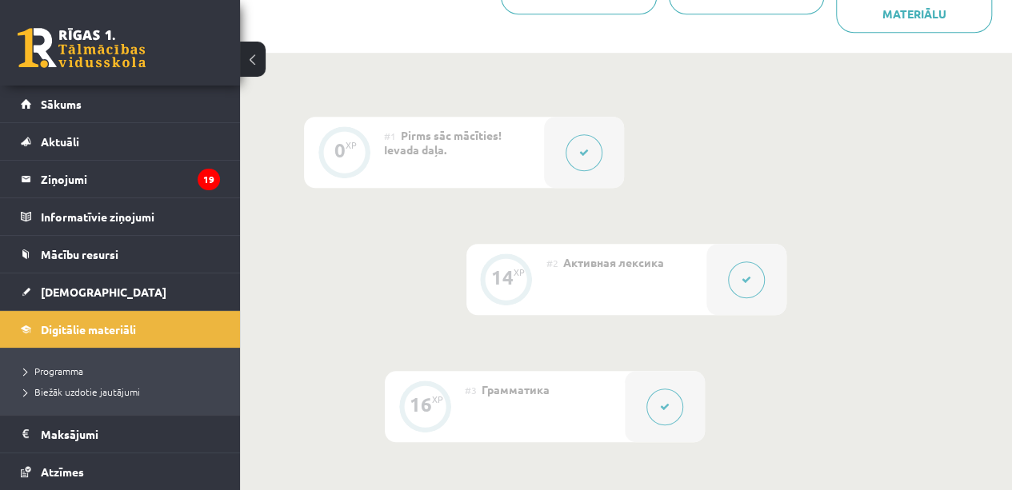
scroll to position [503, 0]
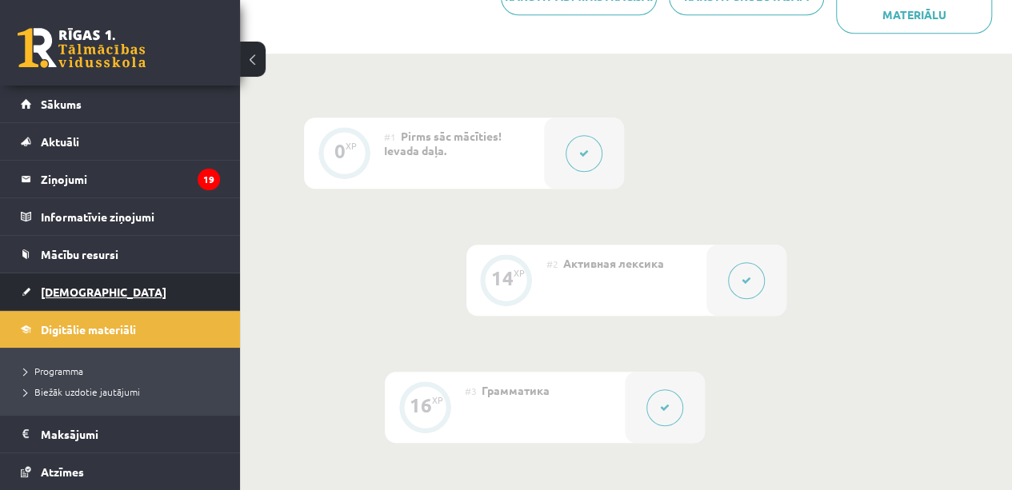
click at [77, 290] on span "[DEMOGRAPHIC_DATA]" at bounding box center [104, 292] width 126 height 14
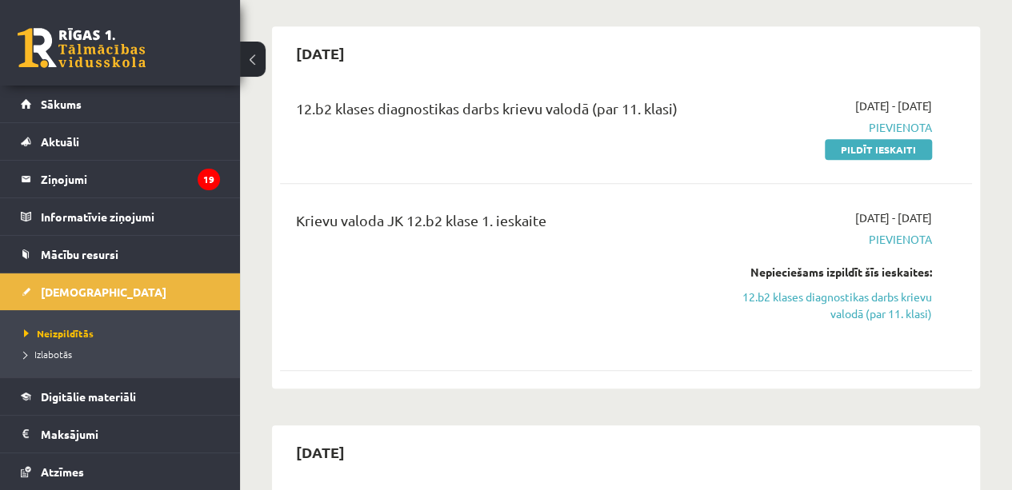
scroll to position [548, 0]
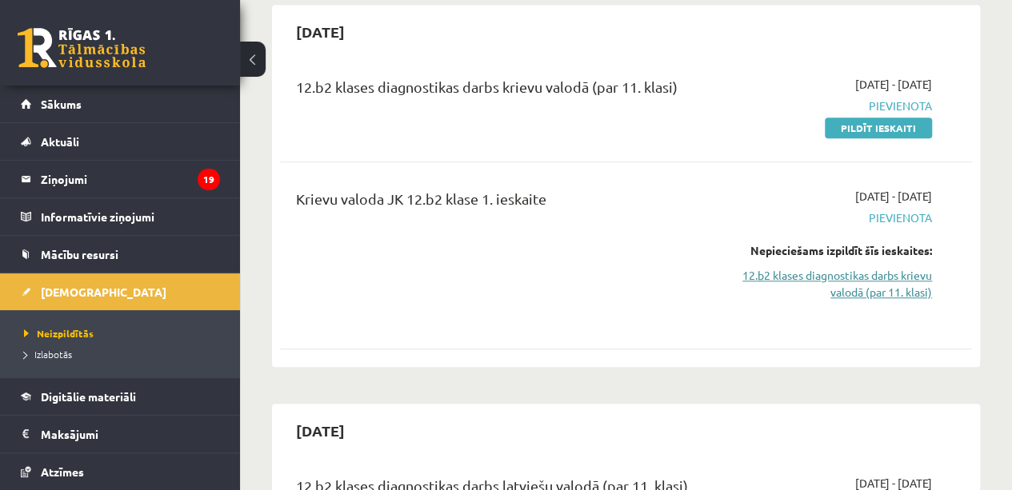
click at [875, 267] on link "12.b2 klases diagnostikas darbs krievu valodā (par 11. klasi)" at bounding box center [834, 284] width 196 height 34
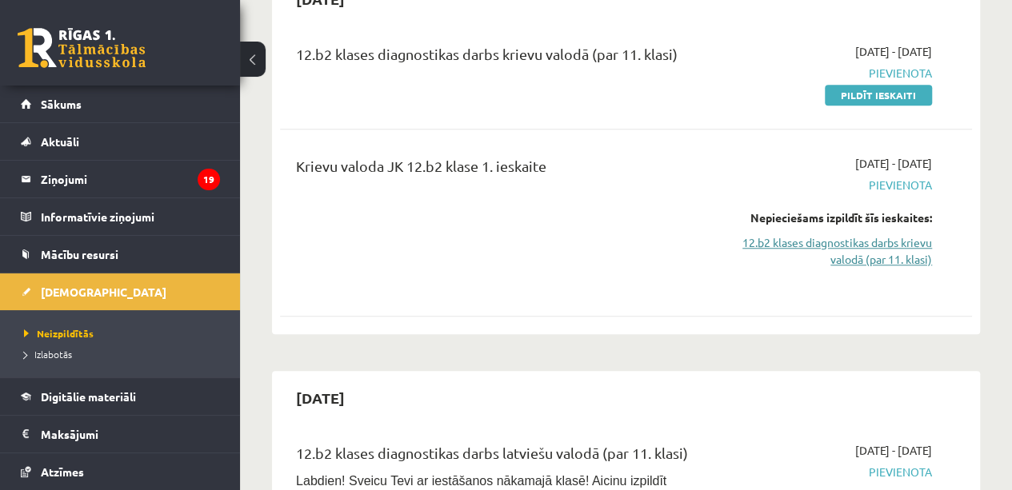
click at [855, 234] on link "12.b2 klases diagnostikas darbs krievu valodā (par 11. klasi)" at bounding box center [834, 251] width 196 height 34
click at [882, 85] on link "Pildīt ieskaiti" at bounding box center [878, 95] width 107 height 21
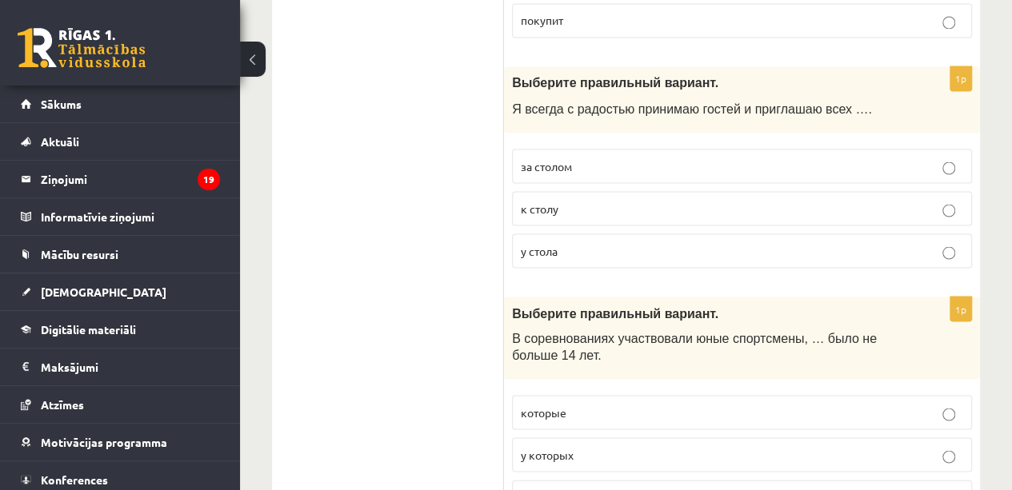
scroll to position [1427, 0]
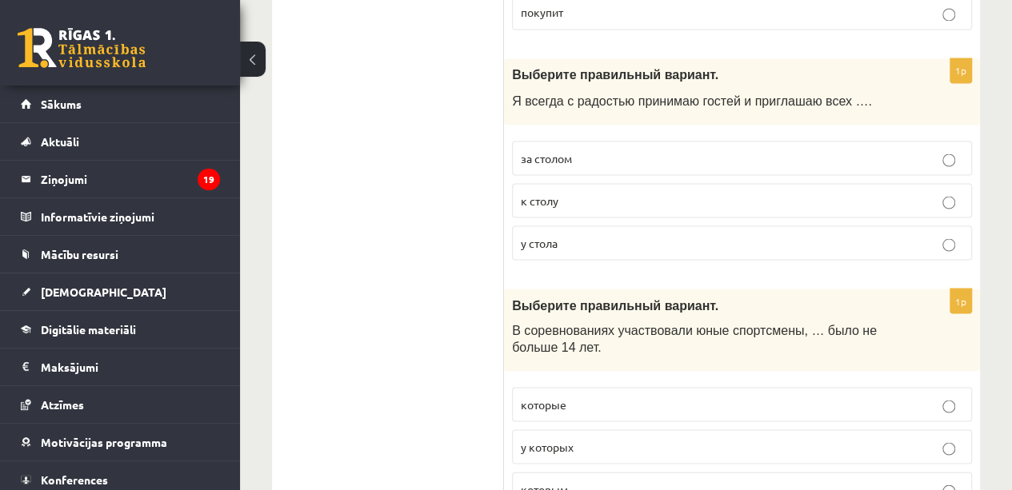
click at [950, 183] on label "к столу" at bounding box center [742, 200] width 460 height 34
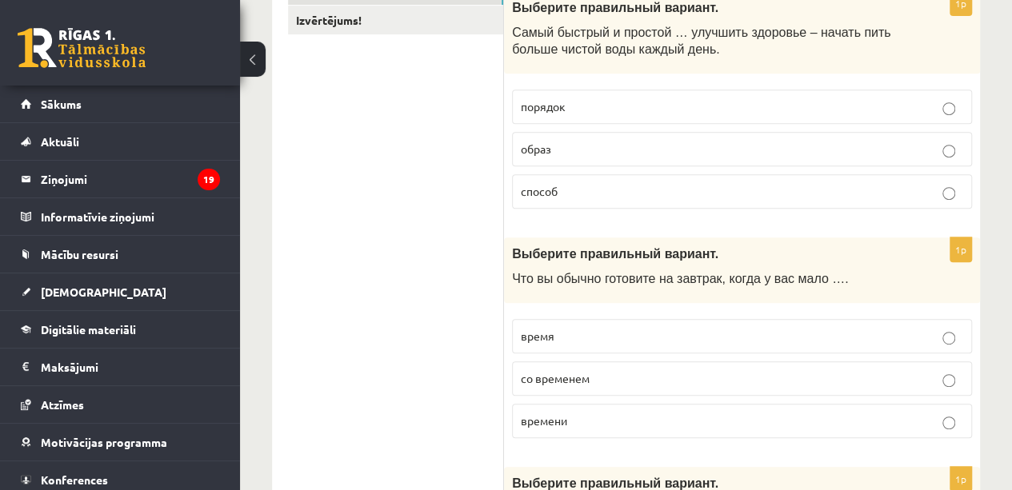
scroll to position [0, 0]
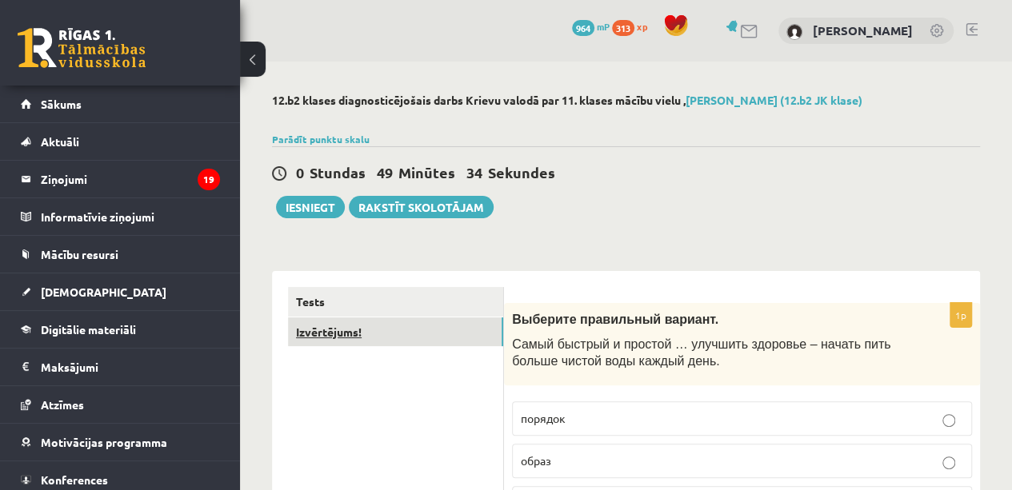
click at [431, 326] on link "Izvērtējums!" at bounding box center [395, 333] width 215 height 30
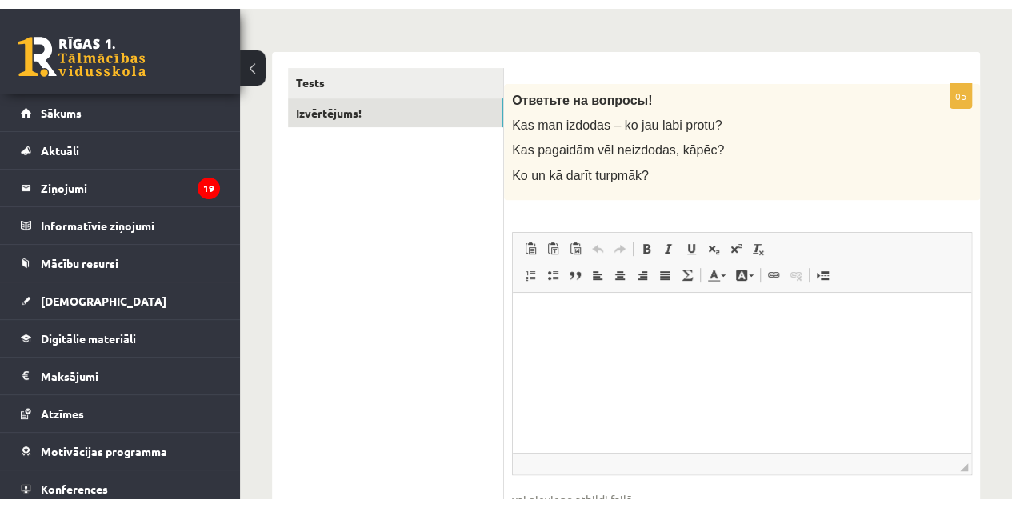
scroll to position [230, 0]
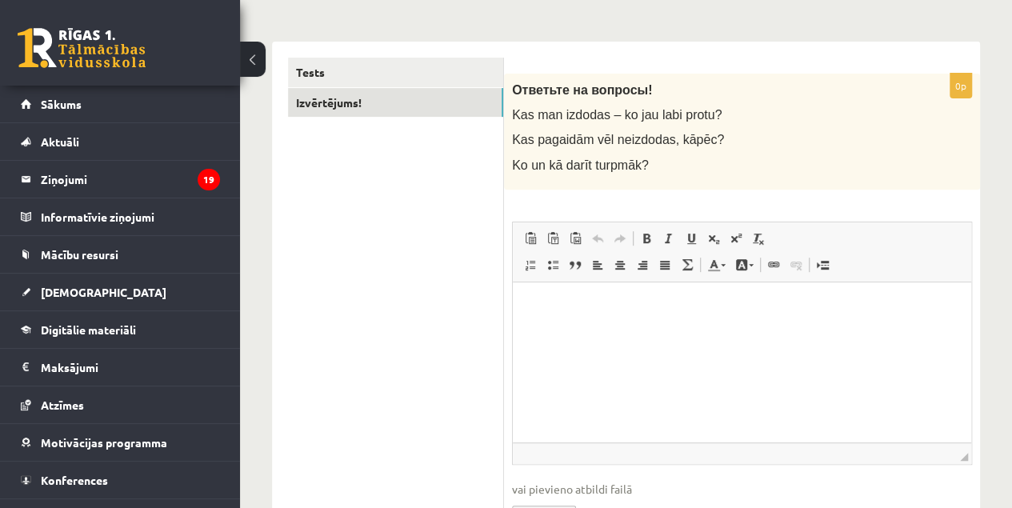
click at [570, 330] on html at bounding box center [742, 306] width 458 height 49
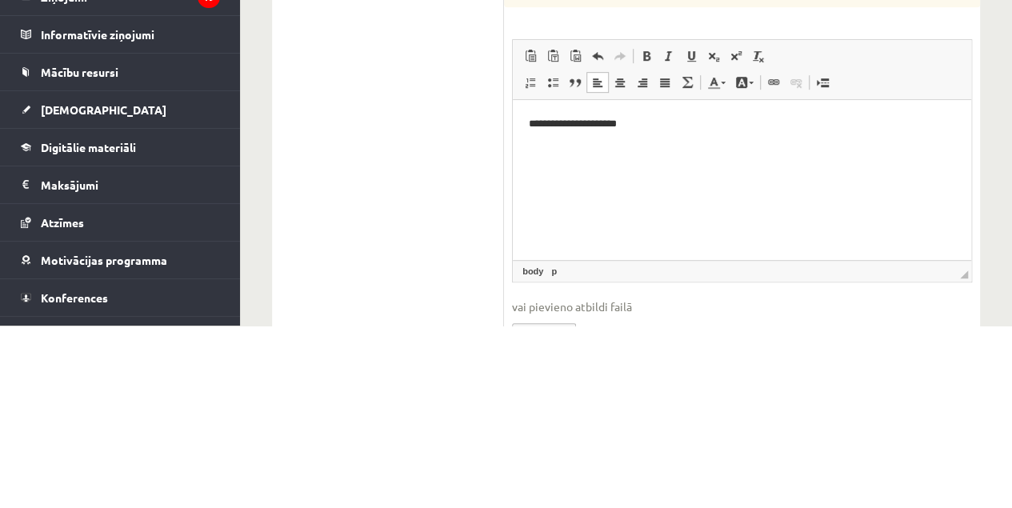
click at [535, 126] on p "**********" at bounding box center [742, 123] width 426 height 17
click at [665, 126] on p "**********" at bounding box center [742, 123] width 426 height 17
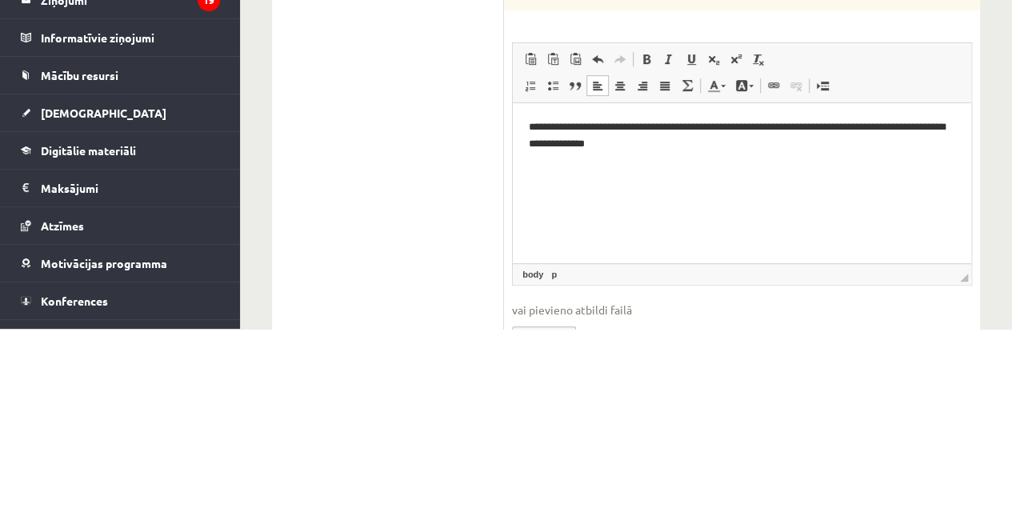
click at [641, 148] on p "**********" at bounding box center [742, 135] width 426 height 34
click at [575, 270] on link "Block Quote" at bounding box center [575, 264] width 22 height 21
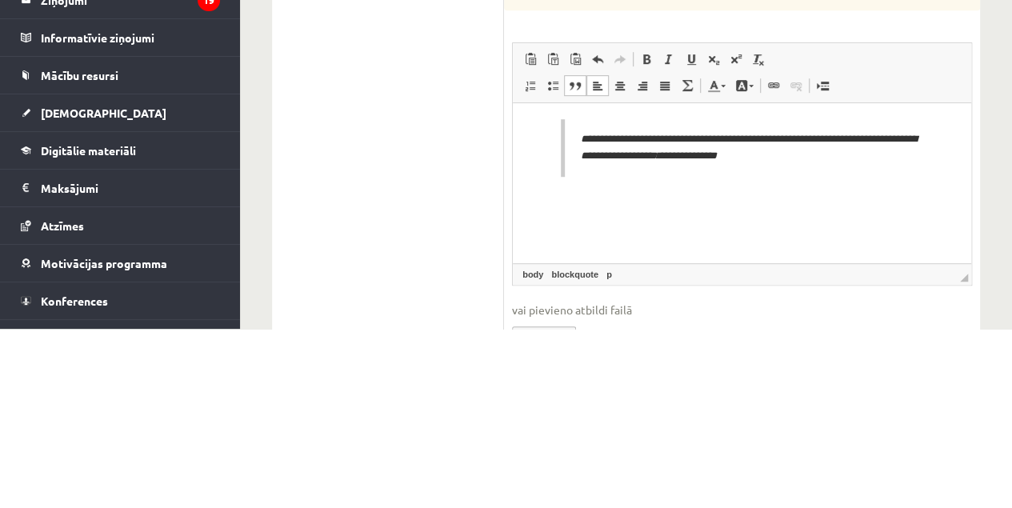
click at [602, 238] on span at bounding box center [597, 238] width 13 height 13
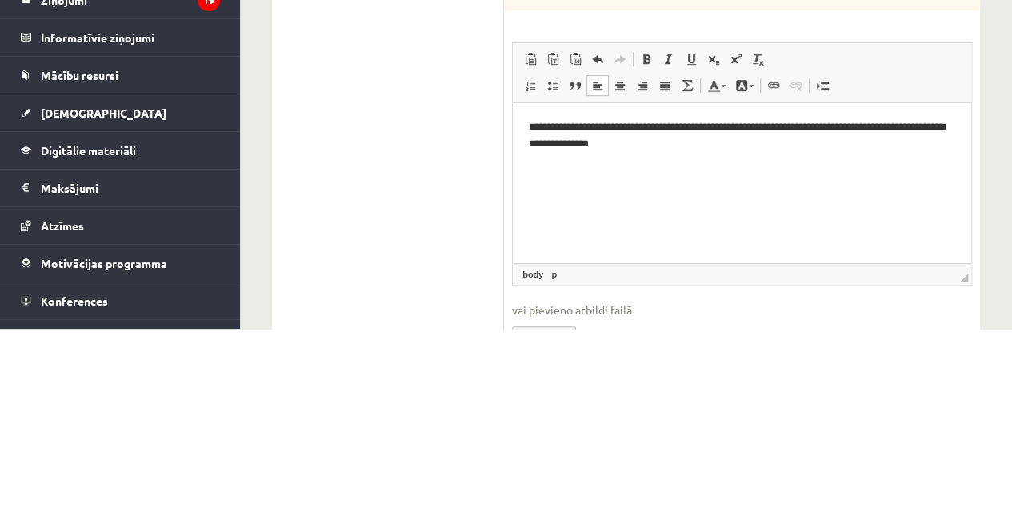
click at [745, 144] on p "**********" at bounding box center [742, 135] width 426 height 34
click at [790, 125] on p "**********" at bounding box center [742, 135] width 426 height 34
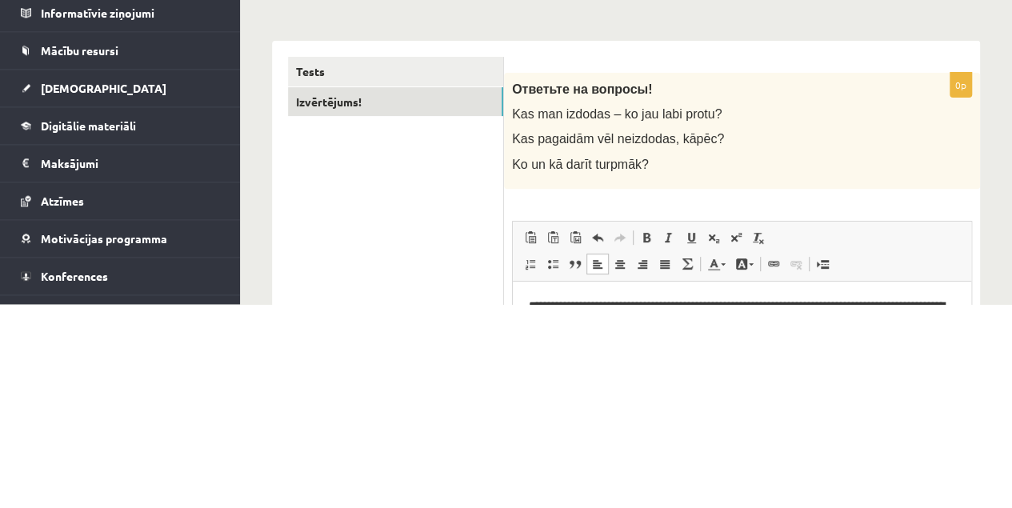
scroll to position [27, 0]
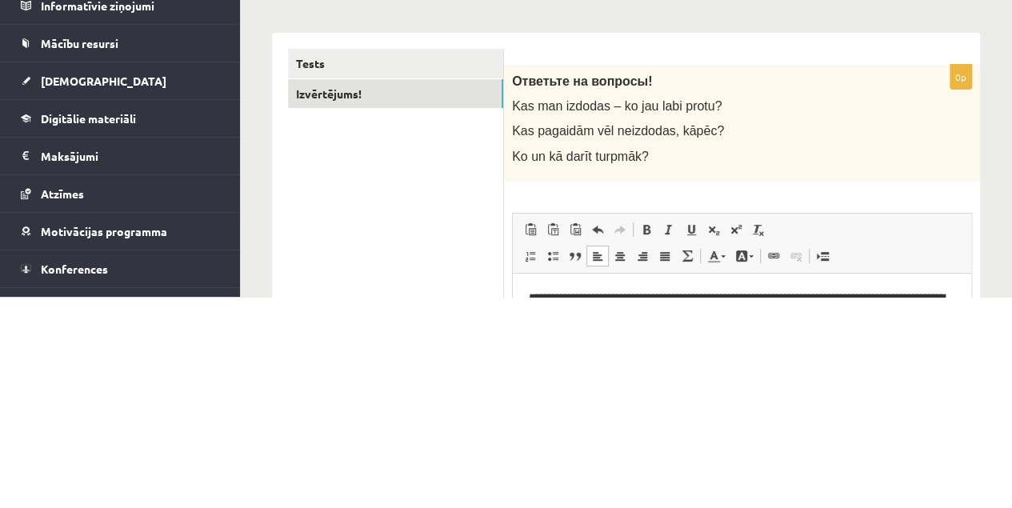
click at [427, 275] on link "Tests" at bounding box center [395, 275] width 215 height 30
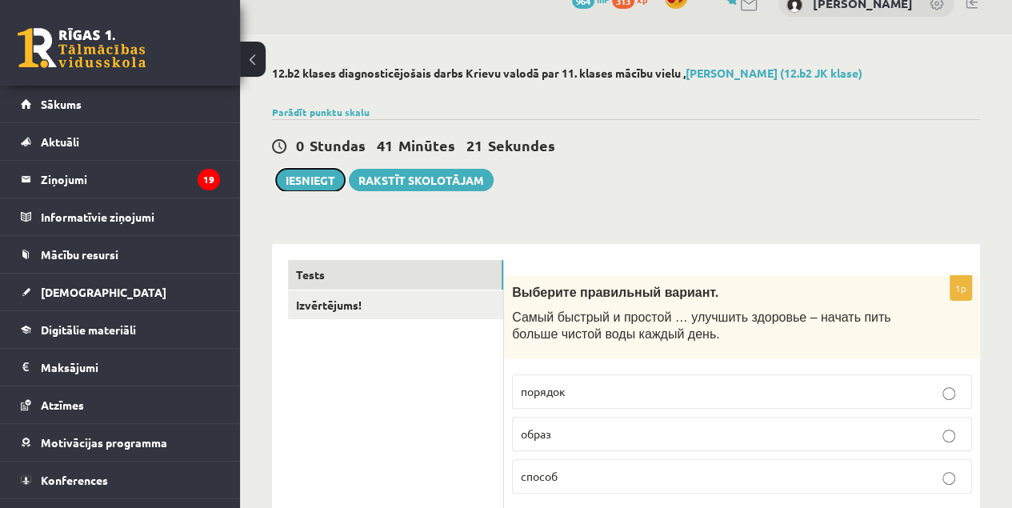
click at [310, 181] on button "Iesniegt" at bounding box center [310, 180] width 69 height 22
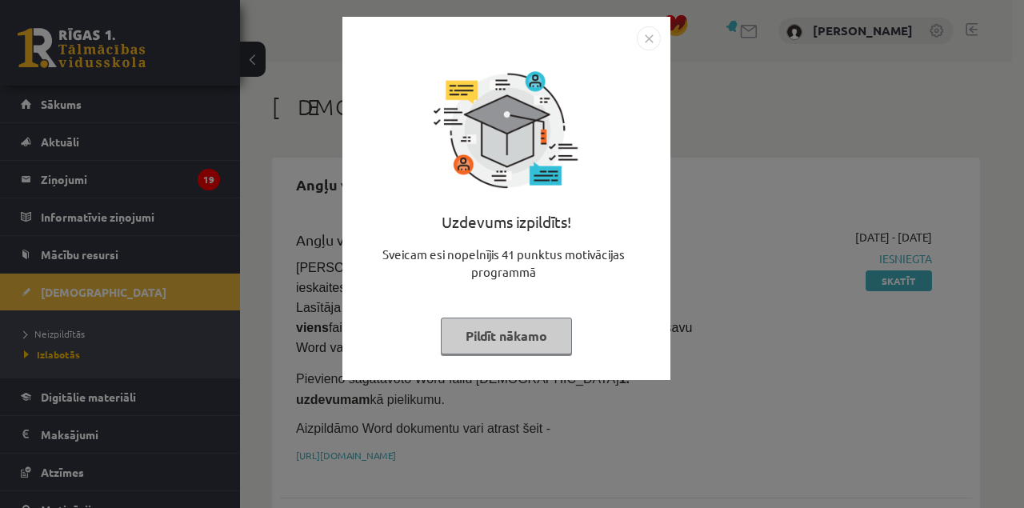
click at [487, 337] on button "Pildīt nākamo" at bounding box center [506, 336] width 131 height 37
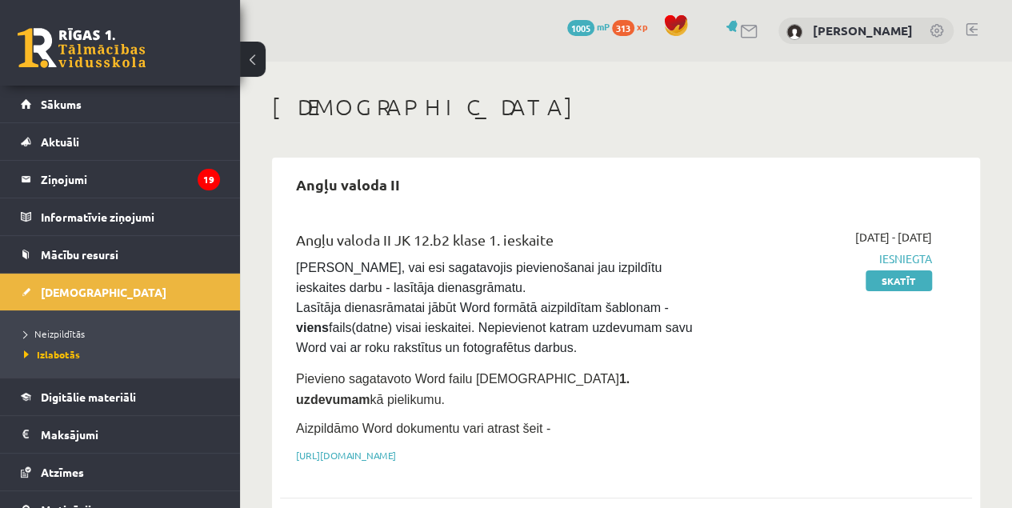
click at [66, 332] on span "Neizpildītās" at bounding box center [54, 333] width 61 height 13
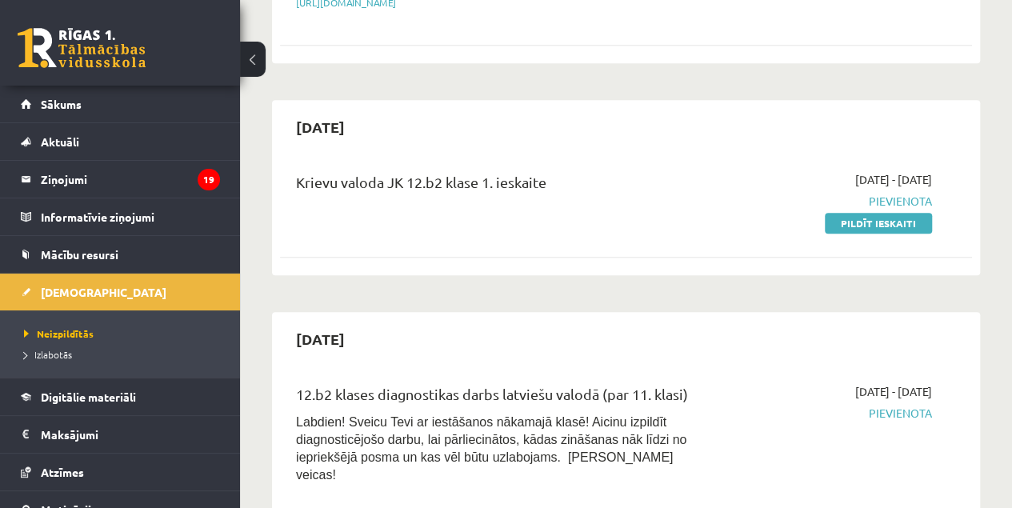
scroll to position [443, 0]
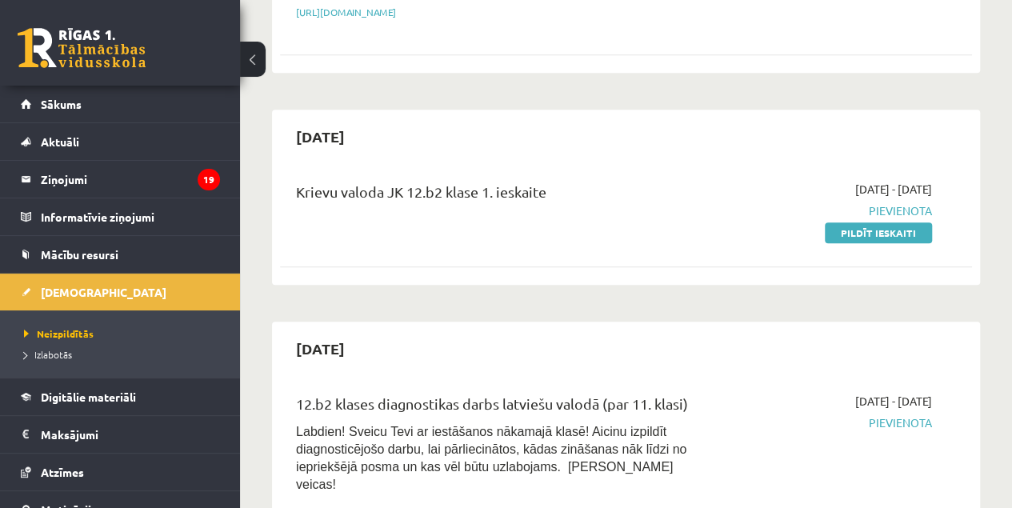
click at [889, 222] on link "Pildīt ieskaiti" at bounding box center [878, 232] width 107 height 21
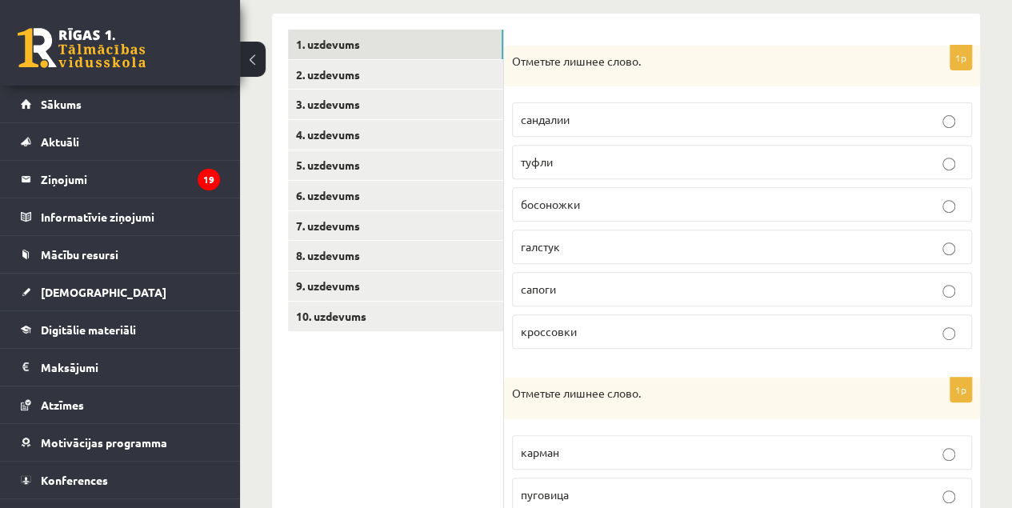
scroll to position [251, 0]
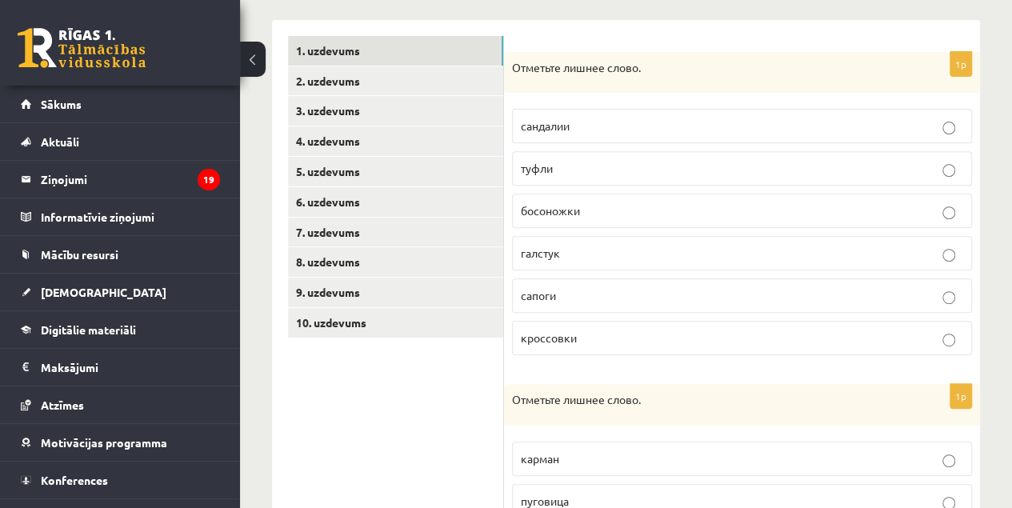
click at [400, 86] on link "2. uzdevums" at bounding box center [395, 81] width 215 height 30
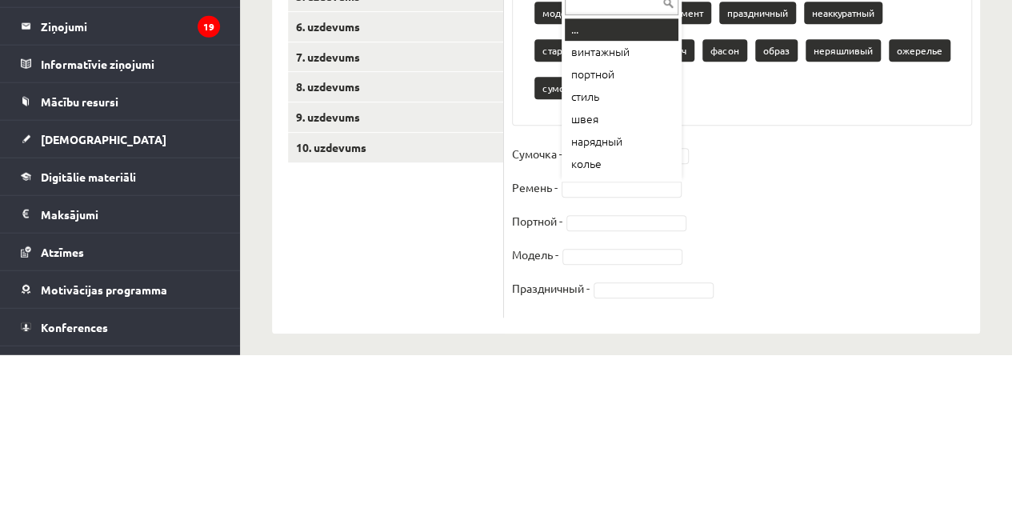
scroll to position [274, 0]
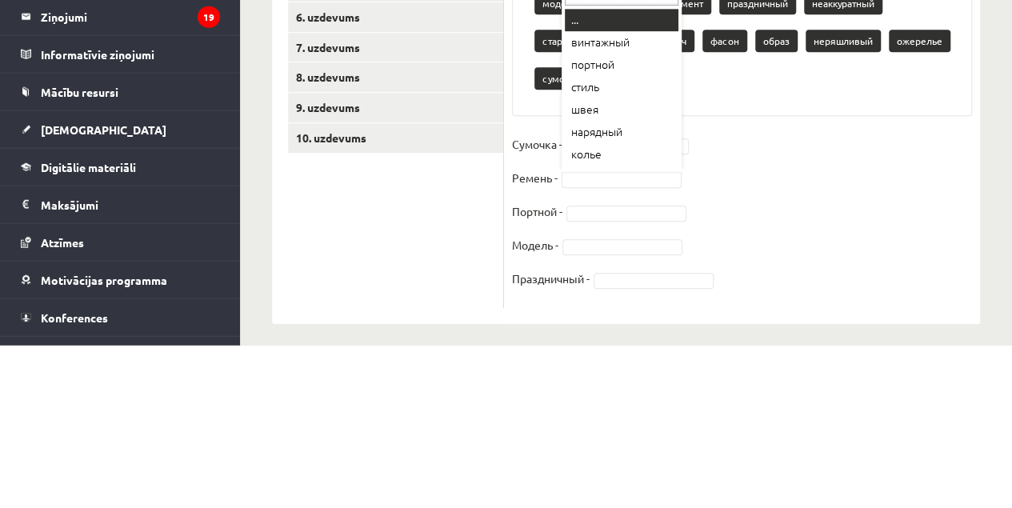
click at [679, 328] on div "... винтажный портной стиль швея нарядный колье узор модель ремень орнамент пра…" at bounding box center [622, 238] width 120 height 193
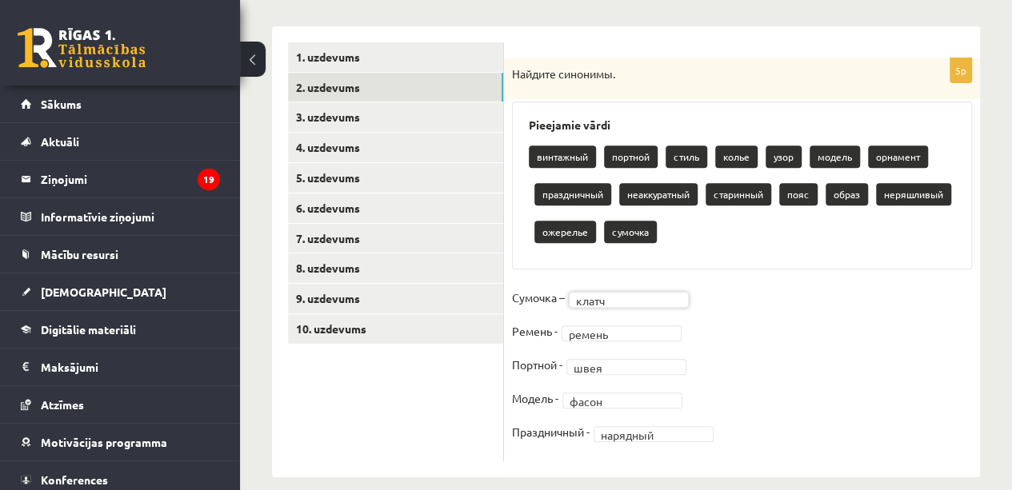
scroll to position [262, 0]
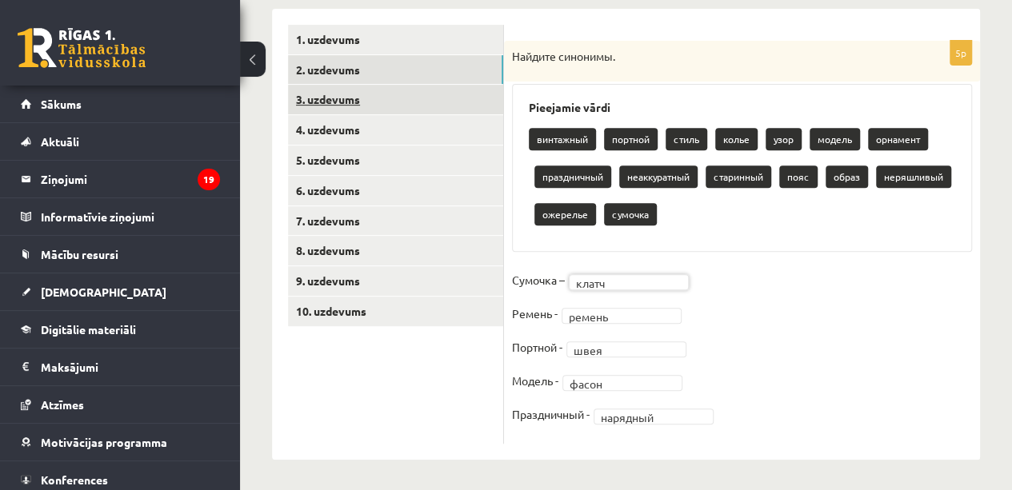
click at [394, 110] on link "3. uzdevums" at bounding box center [395, 100] width 215 height 30
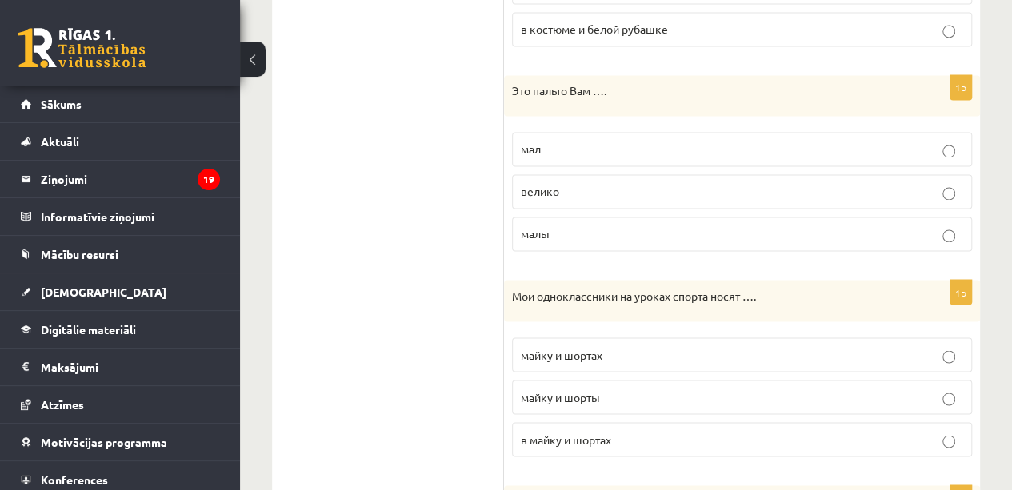
scroll to position [1262, 0]
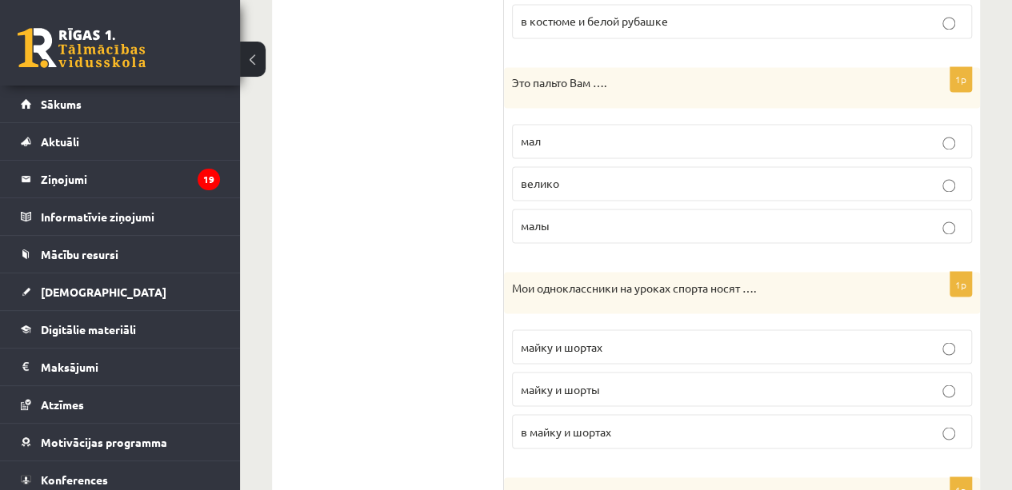
click at [963, 136] on label "мал" at bounding box center [742, 141] width 460 height 34
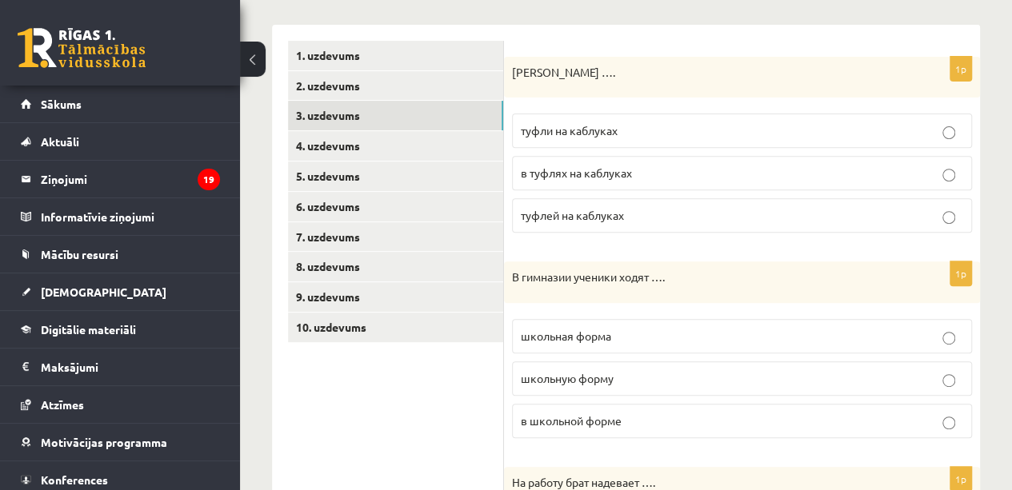
scroll to position [245, 0]
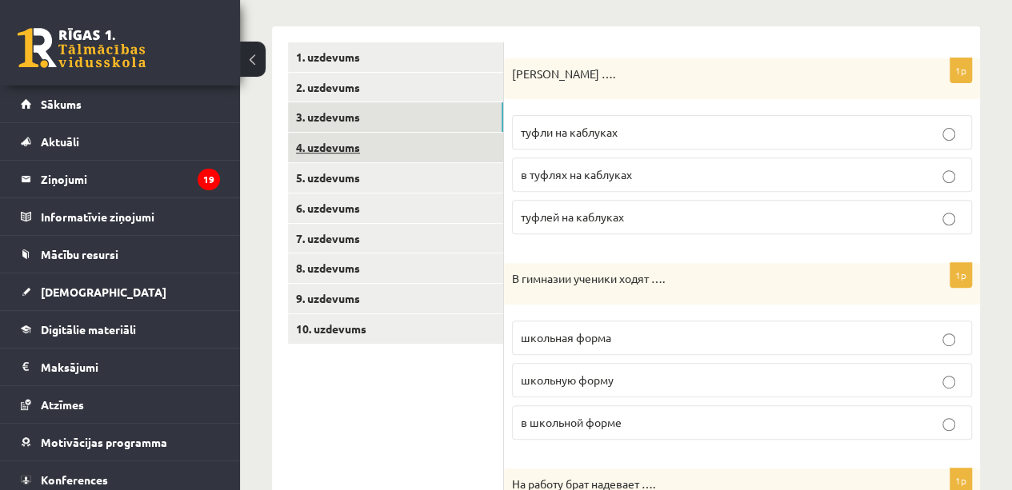
click at [422, 150] on link "4. uzdevums" at bounding box center [395, 148] width 215 height 30
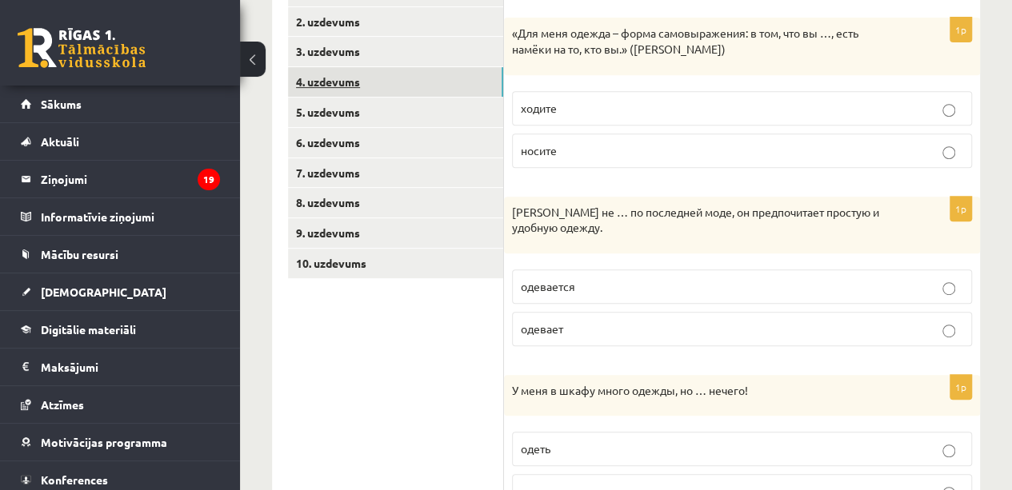
scroll to position [308, 0]
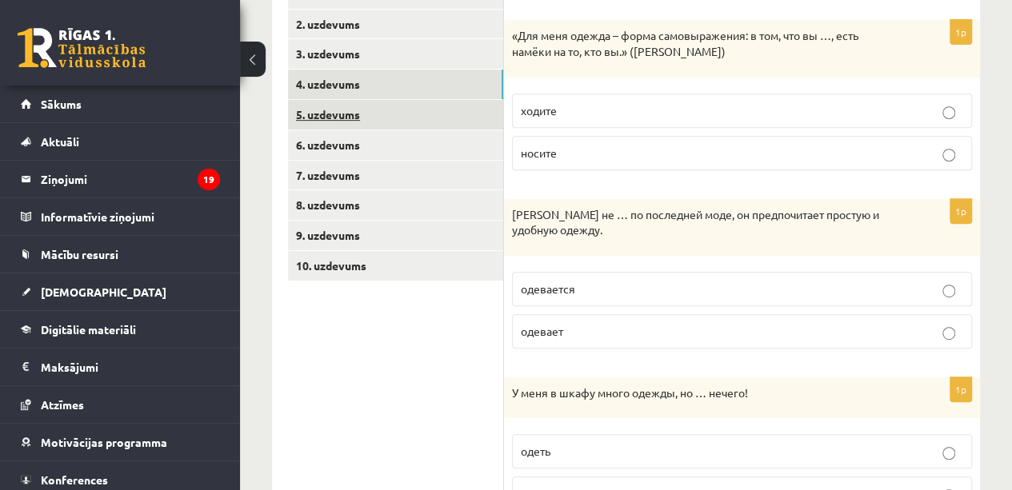
click at [413, 123] on link "5. uzdevums" at bounding box center [395, 115] width 215 height 30
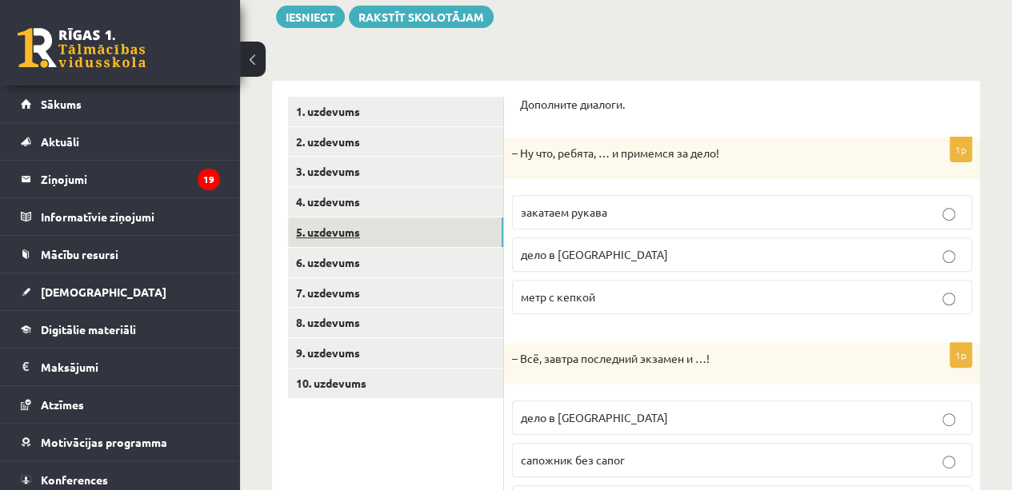
scroll to position [142, 0]
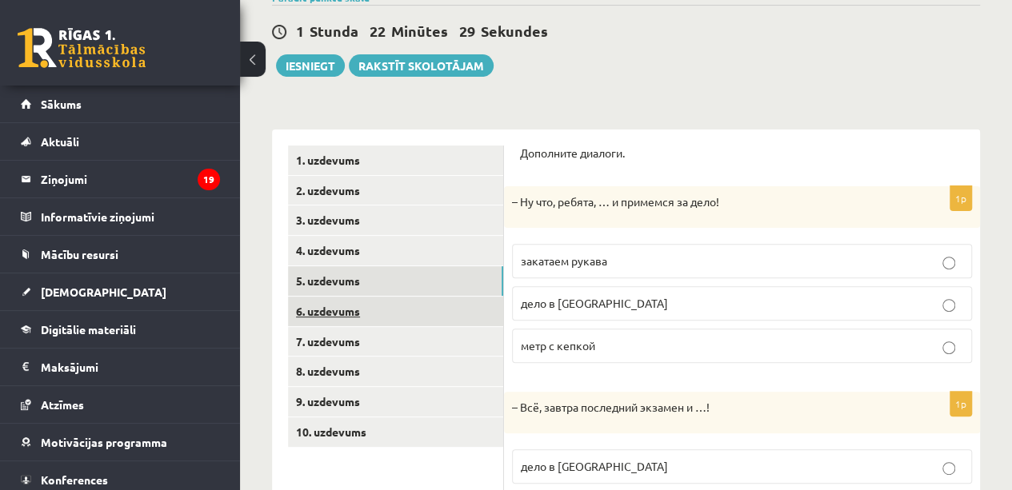
click at [390, 317] on link "6. uzdevums" at bounding box center [395, 312] width 215 height 30
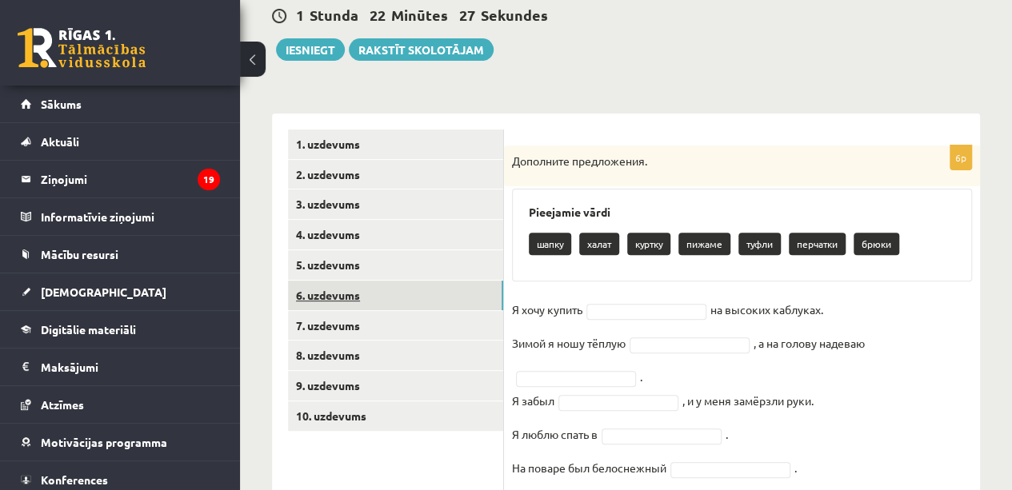
scroll to position [211, 0]
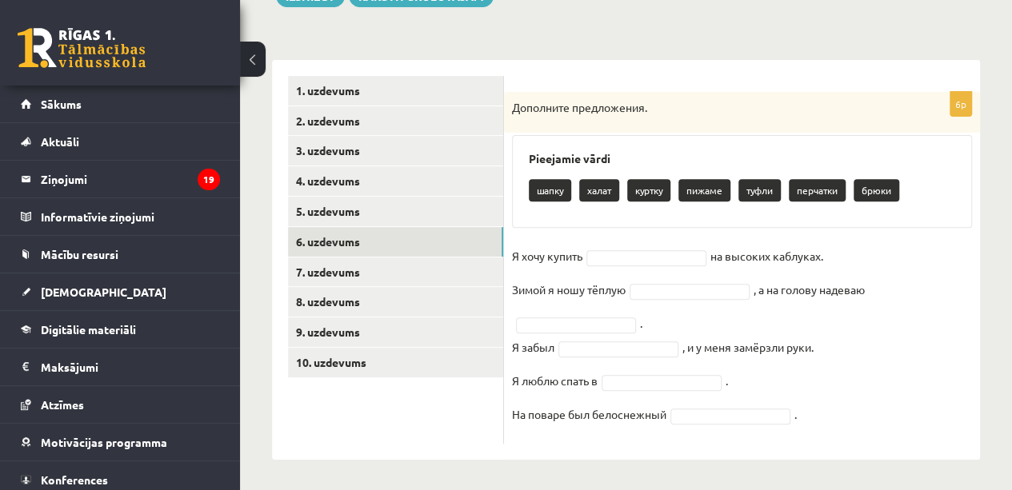
click at [762, 193] on p "туфли" at bounding box center [759, 190] width 42 height 22
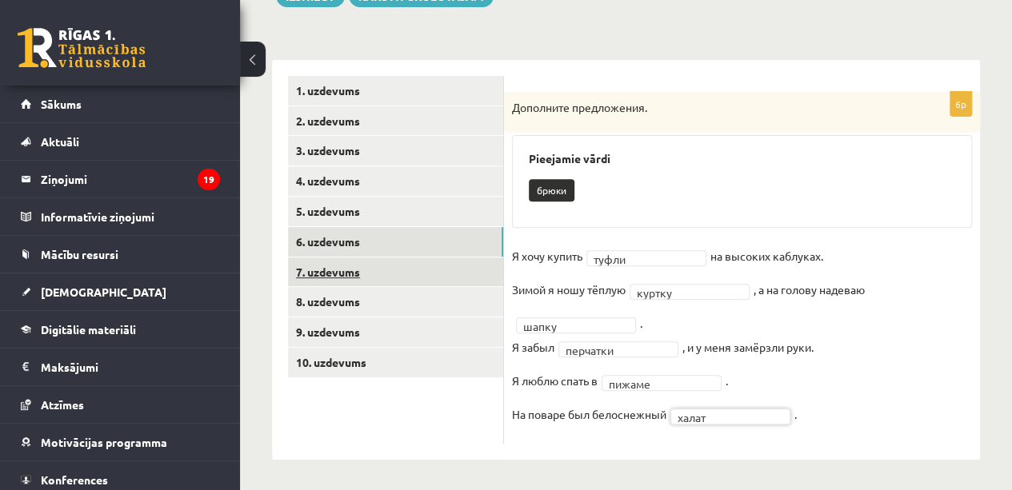
click at [418, 275] on link "7. uzdevums" at bounding box center [395, 273] width 215 height 30
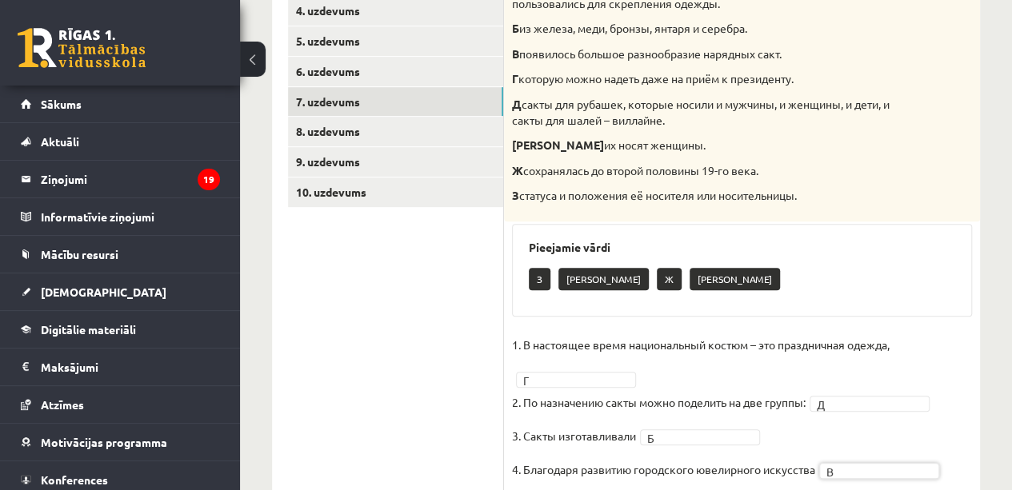
scroll to position [357, 0]
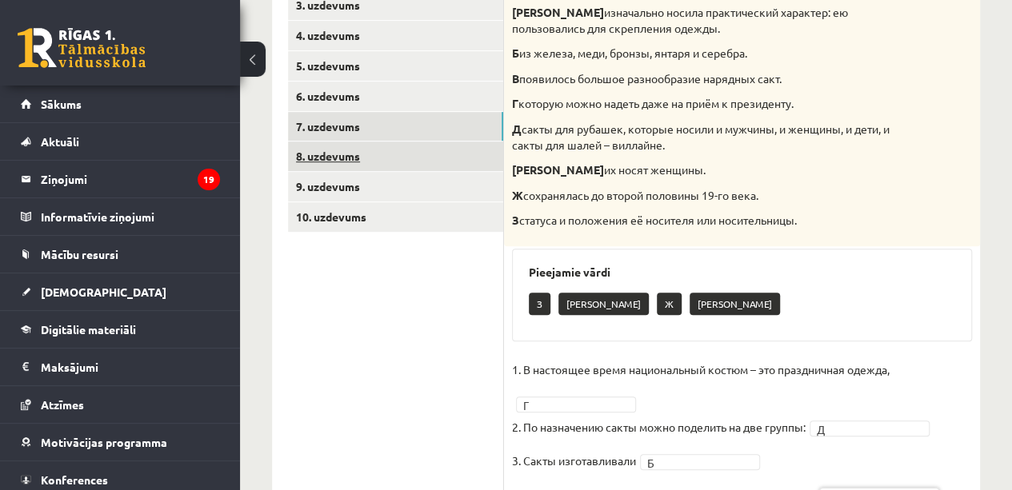
click at [406, 162] on link "8. uzdevums" at bounding box center [395, 157] width 215 height 30
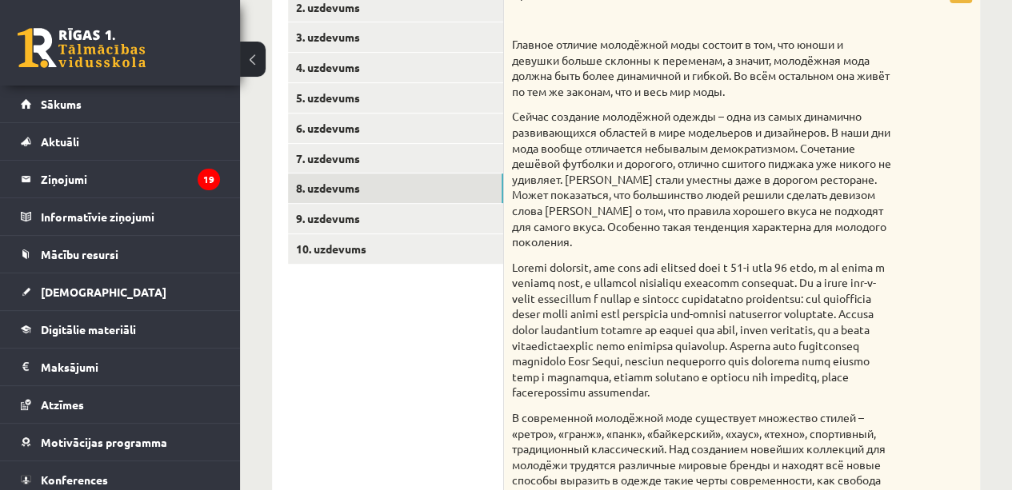
scroll to position [347, 0]
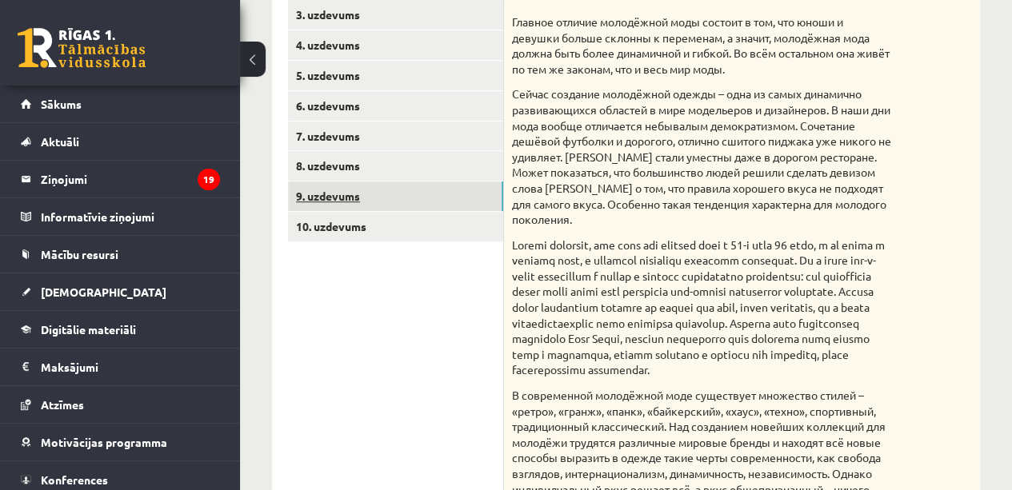
click at [352, 200] on link "9. uzdevums" at bounding box center [395, 197] width 215 height 30
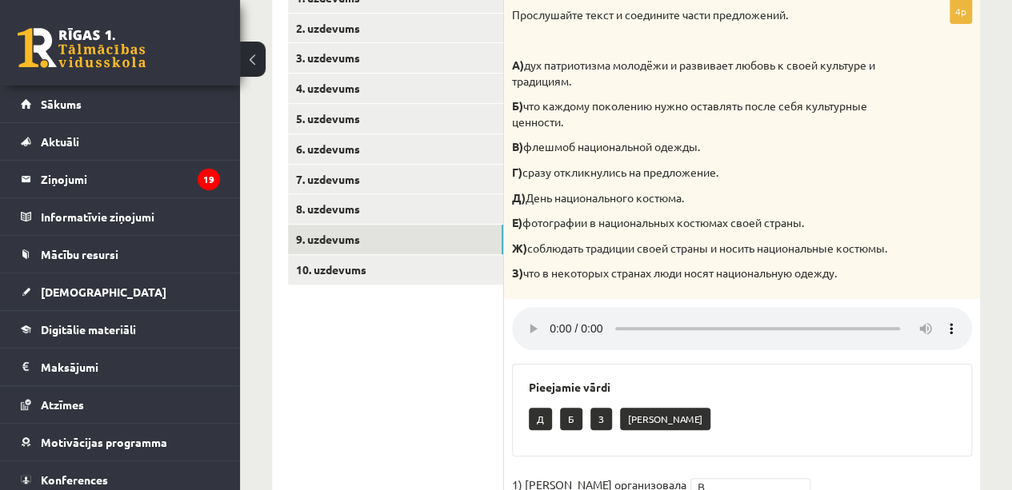
scroll to position [306, 0]
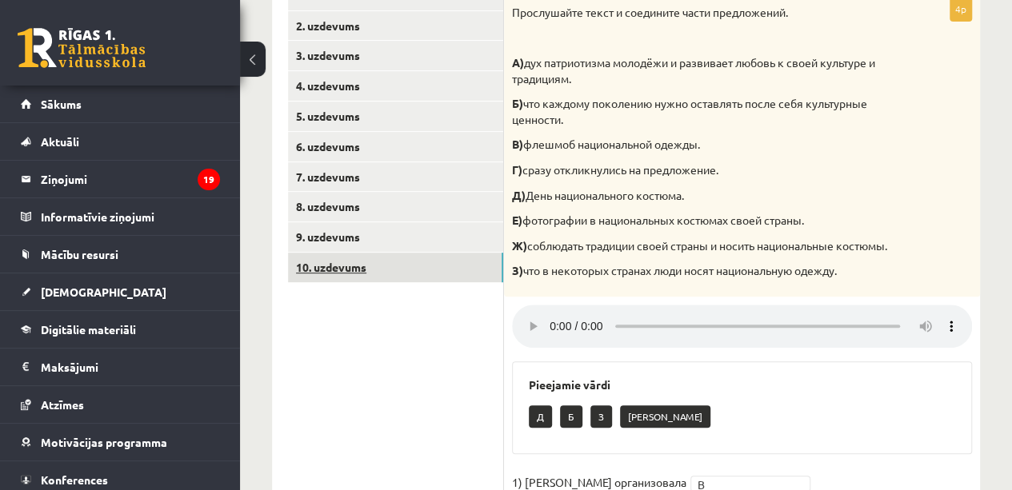
click at [368, 268] on link "10. uzdevums" at bounding box center [395, 268] width 215 height 30
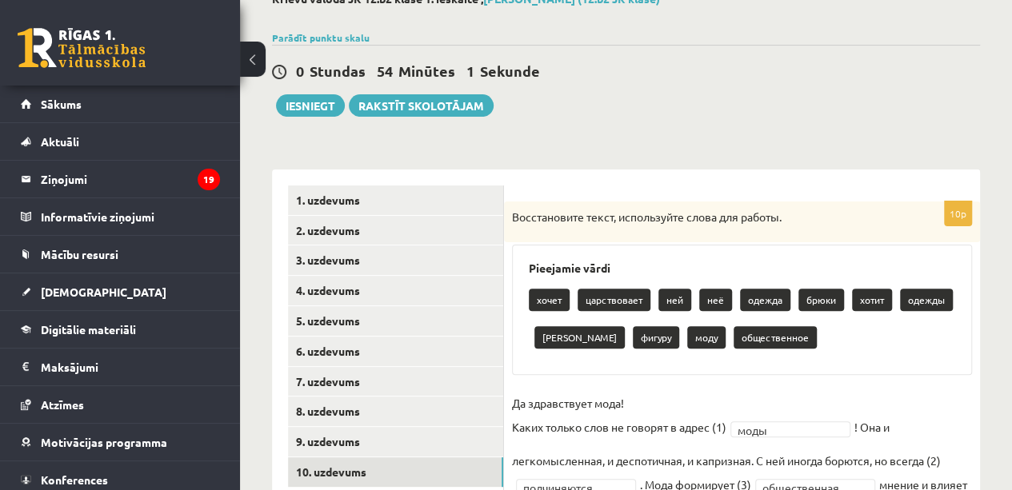
scroll to position [104, 0]
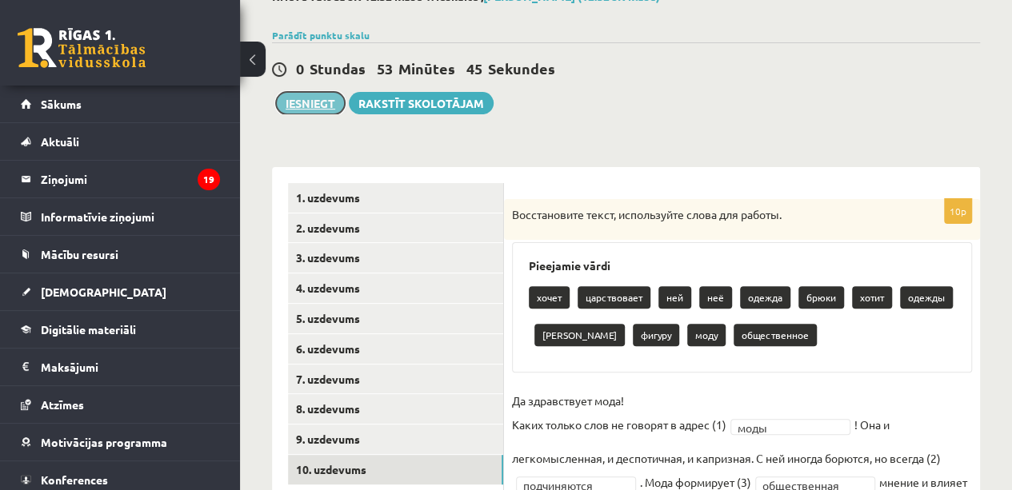
click at [310, 106] on button "Iesniegt" at bounding box center [310, 103] width 69 height 22
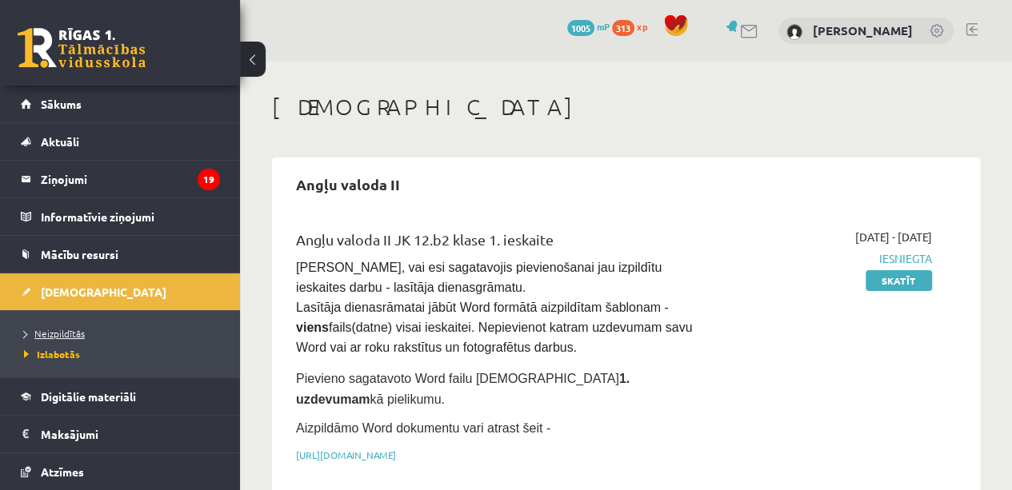
click at [66, 334] on span "Neizpildītās" at bounding box center [54, 333] width 61 height 13
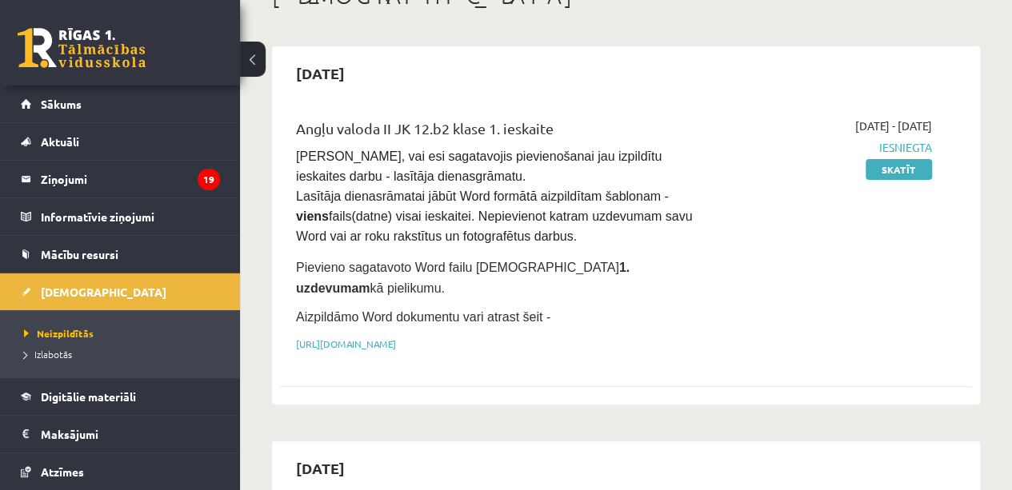
scroll to position [122, 0]
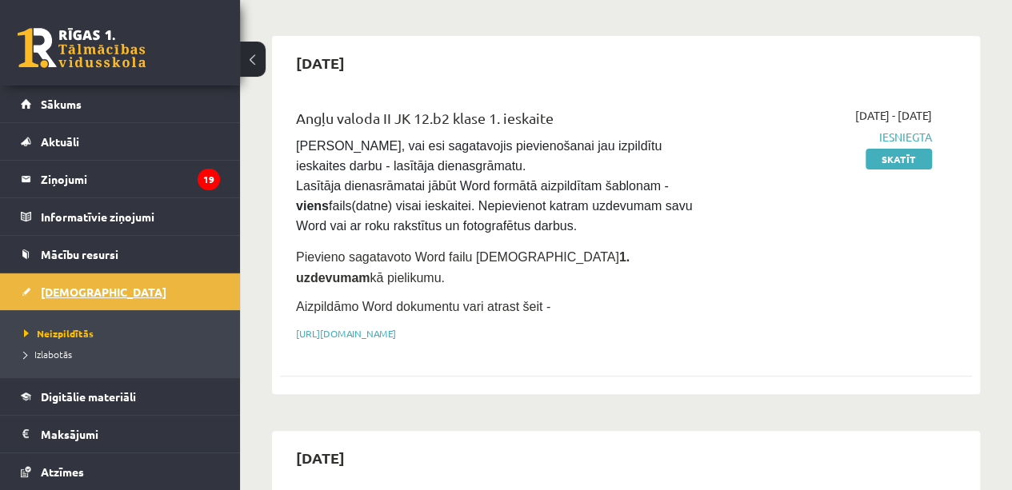
click at [78, 289] on span "[DEMOGRAPHIC_DATA]" at bounding box center [104, 292] width 126 height 14
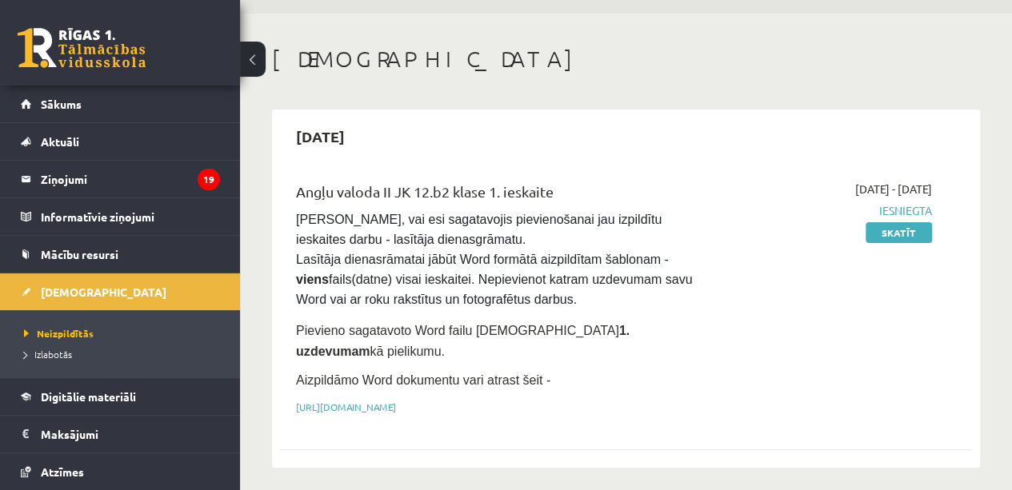
scroll to position [69, 0]
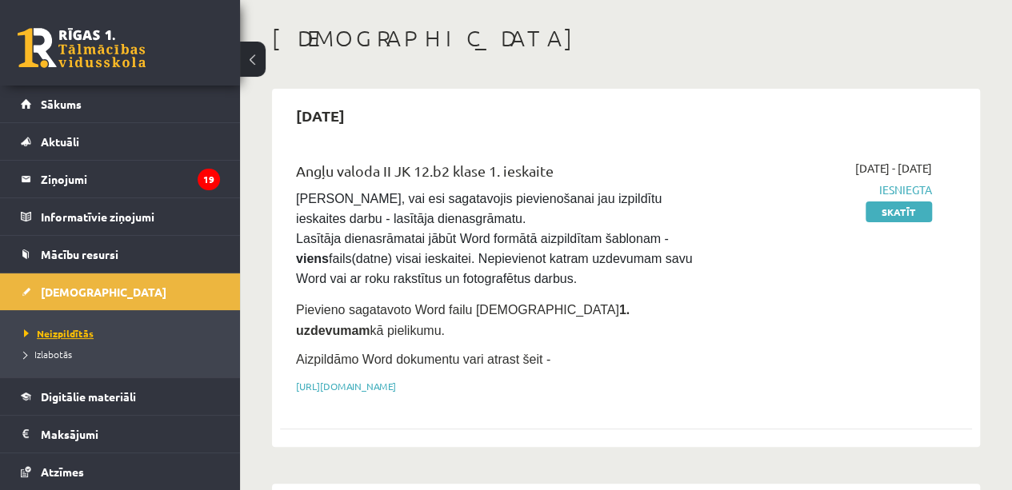
click at [66, 332] on span "Neizpildītās" at bounding box center [59, 333] width 70 height 13
click at [112, 216] on legend "Informatīvie ziņojumi 0" at bounding box center [130, 216] width 179 height 37
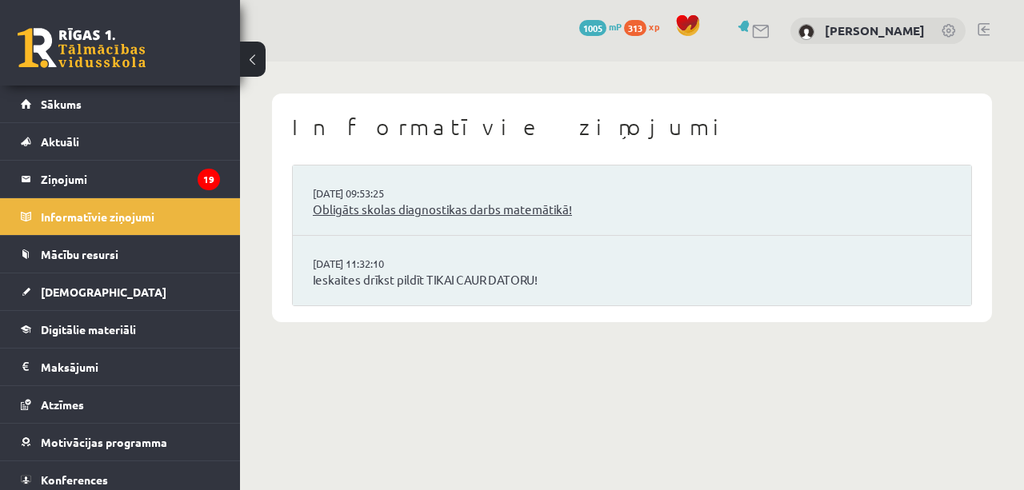
click at [410, 206] on link "Obligāts skolas diagnostikas darbs matemātikā!" at bounding box center [632, 210] width 638 height 18
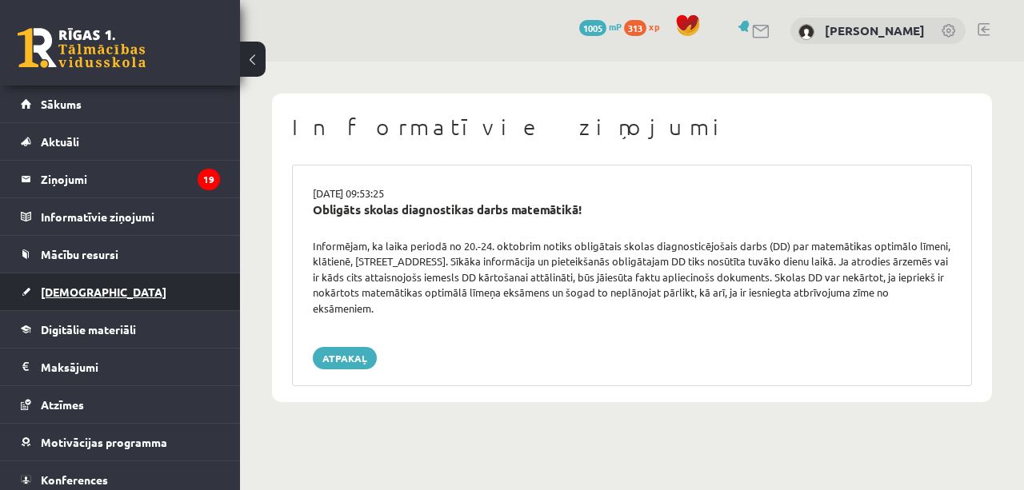
click at [58, 289] on span "[DEMOGRAPHIC_DATA]" at bounding box center [104, 292] width 126 height 14
